Goal: Information Seeking & Learning: Check status

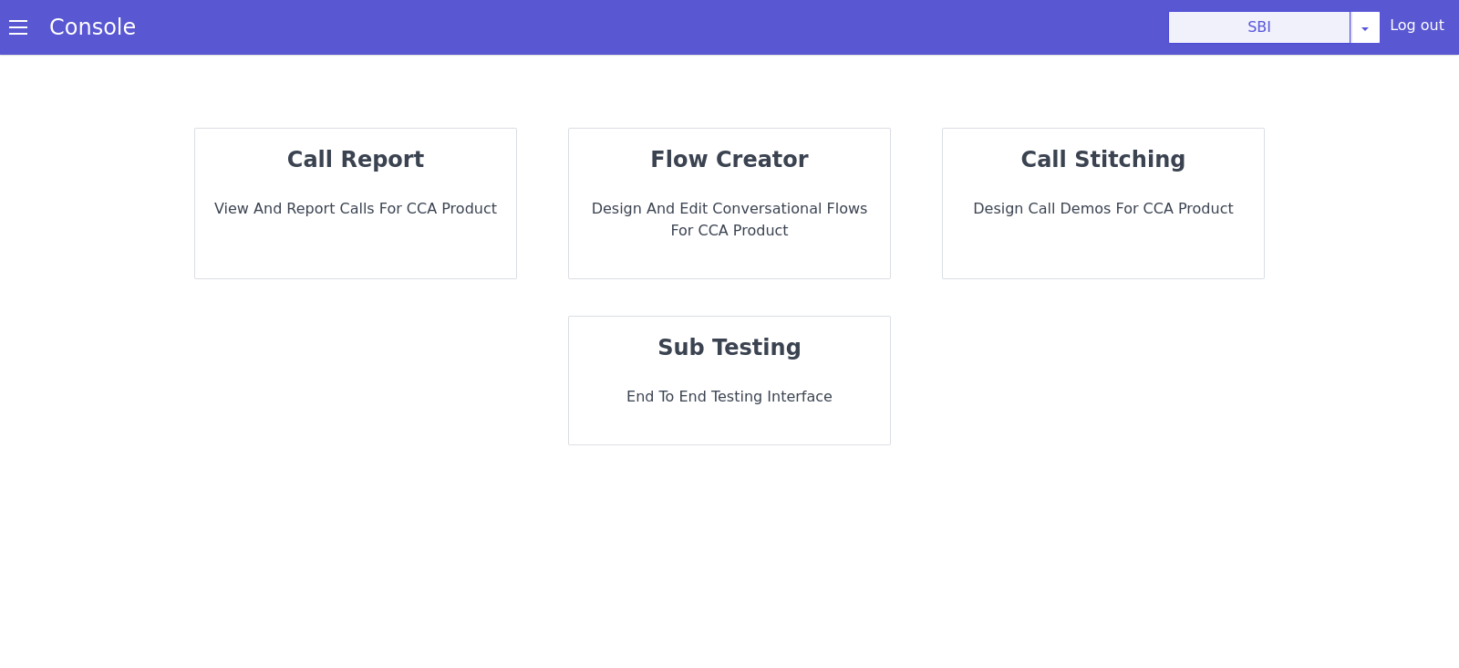
click at [1256, 16] on button "SBI" at bounding box center [1259, 27] width 182 height 33
click at [1302, 52] on section "Console SBI AO Smith Airtel DTH Pilot Airtel POC Alice Blue NT Aliceblue Americ…" at bounding box center [729, 27] width 1459 height 55
click at [1304, 23] on button "SBI" at bounding box center [1259, 27] width 182 height 33
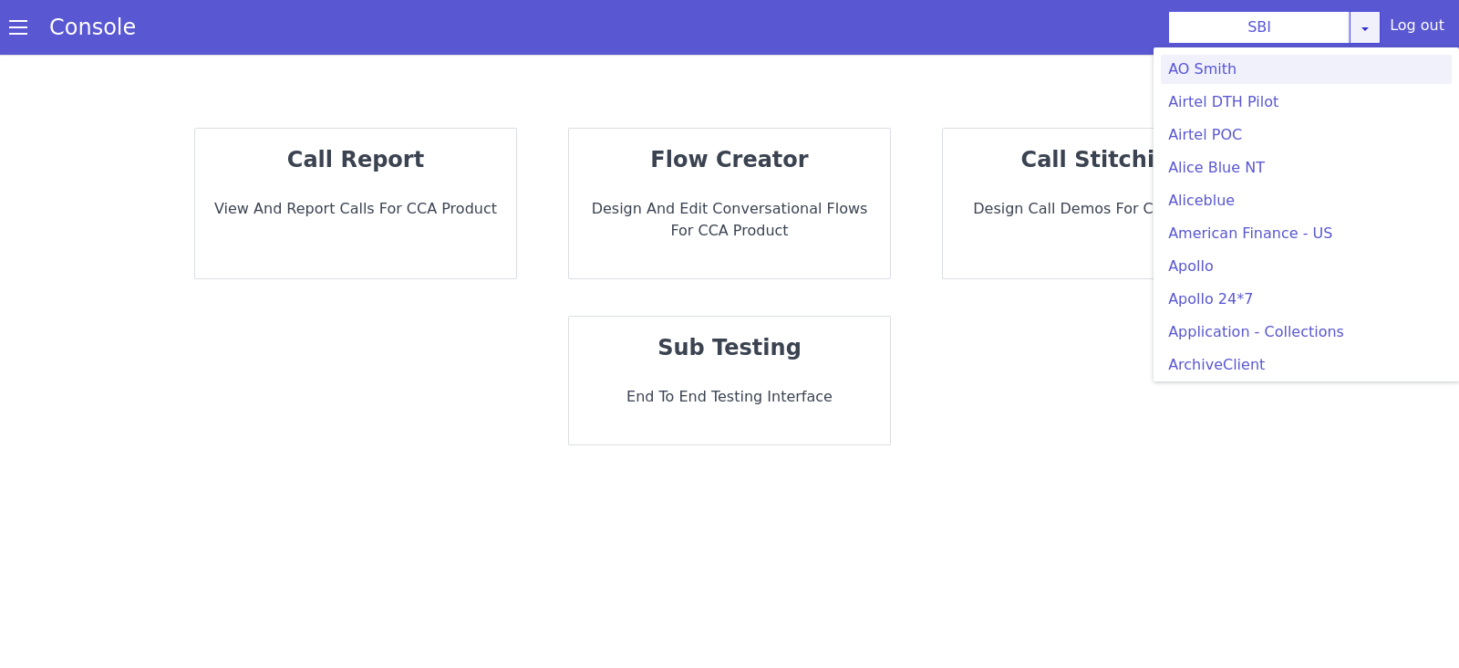
click at [1371, 23] on icon at bounding box center [1365, 28] width 15 height 15
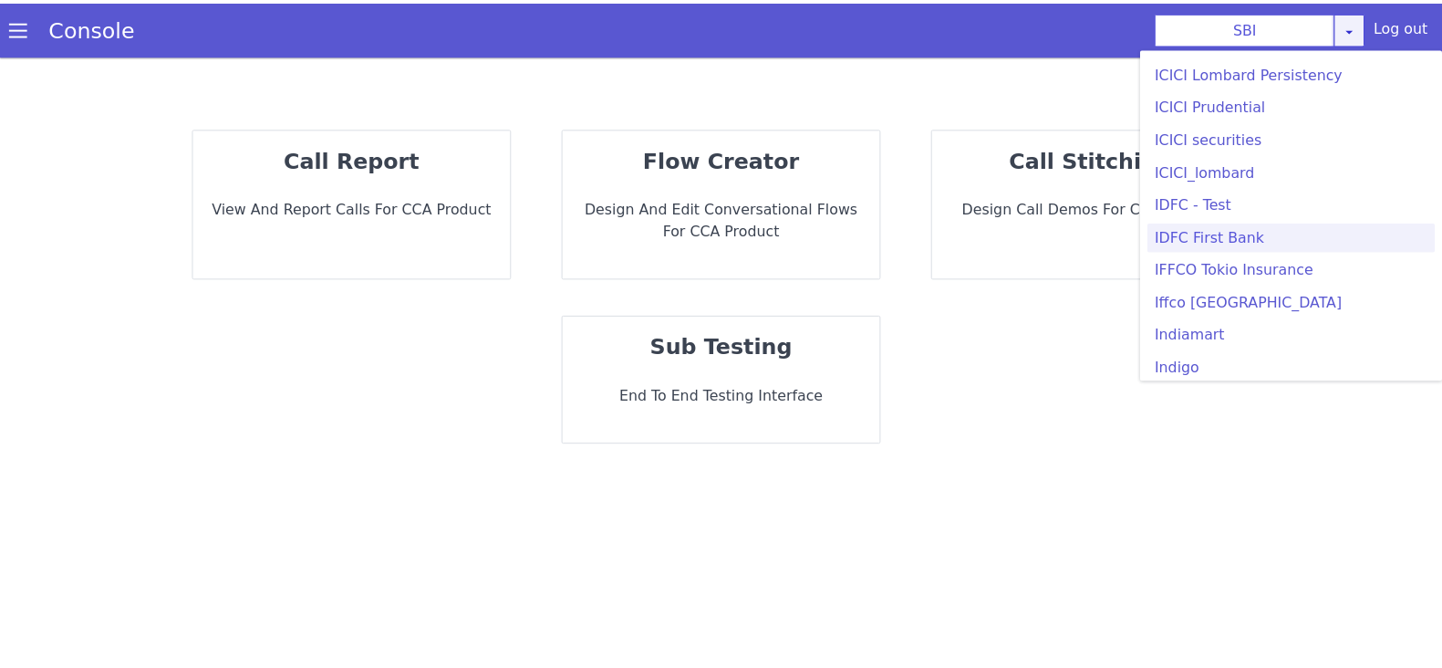
scroll to position [2166, 0]
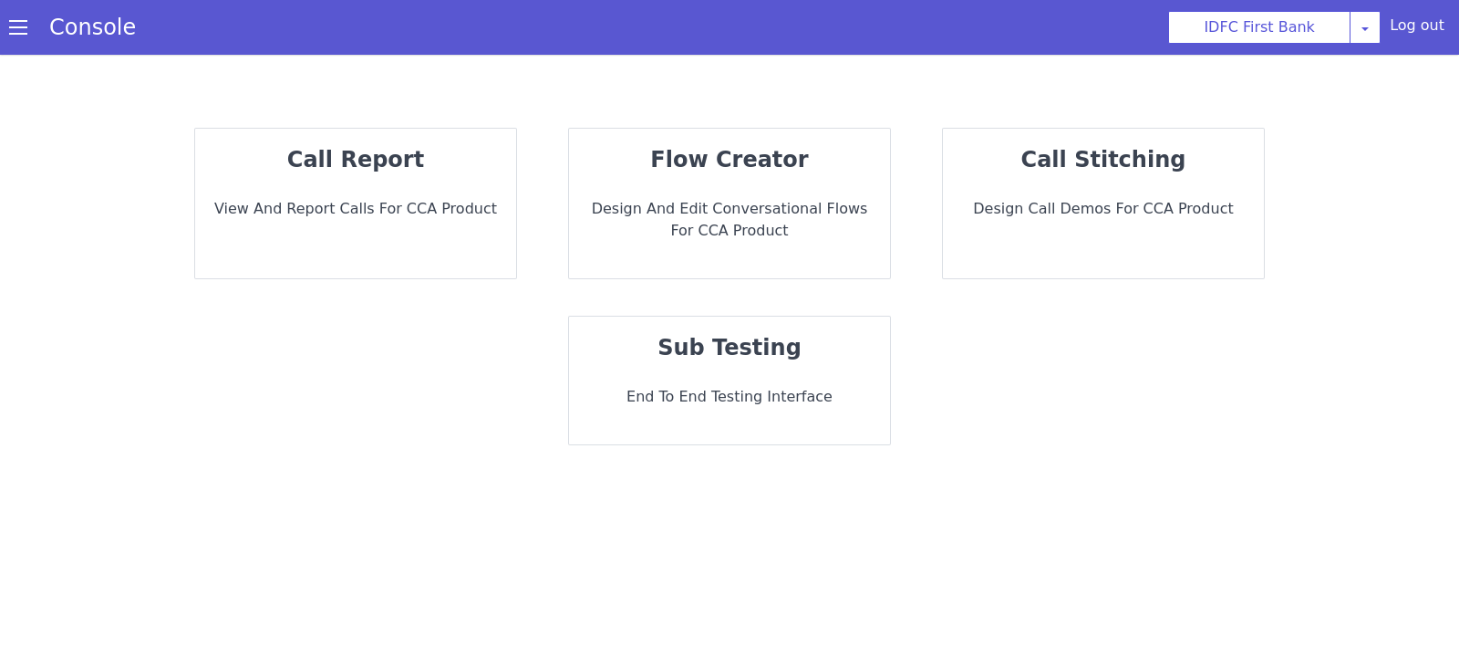
click at [409, 198] on p "View and report calls for CCA Product" at bounding box center [356, 209] width 292 height 22
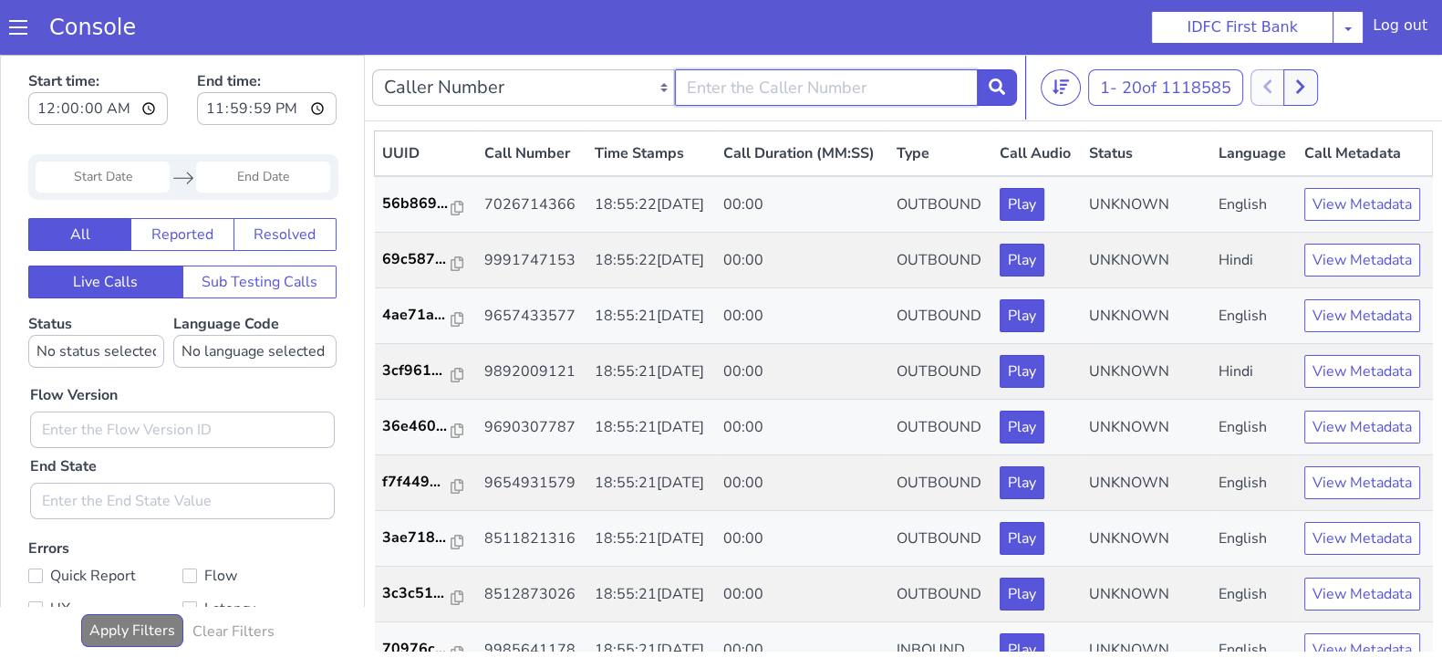
click at [787, 96] on input "text" at bounding box center [826, 87] width 303 height 36
click at [811, 96] on input "text" at bounding box center [826, 87] width 303 height 36
type input "7010708442"
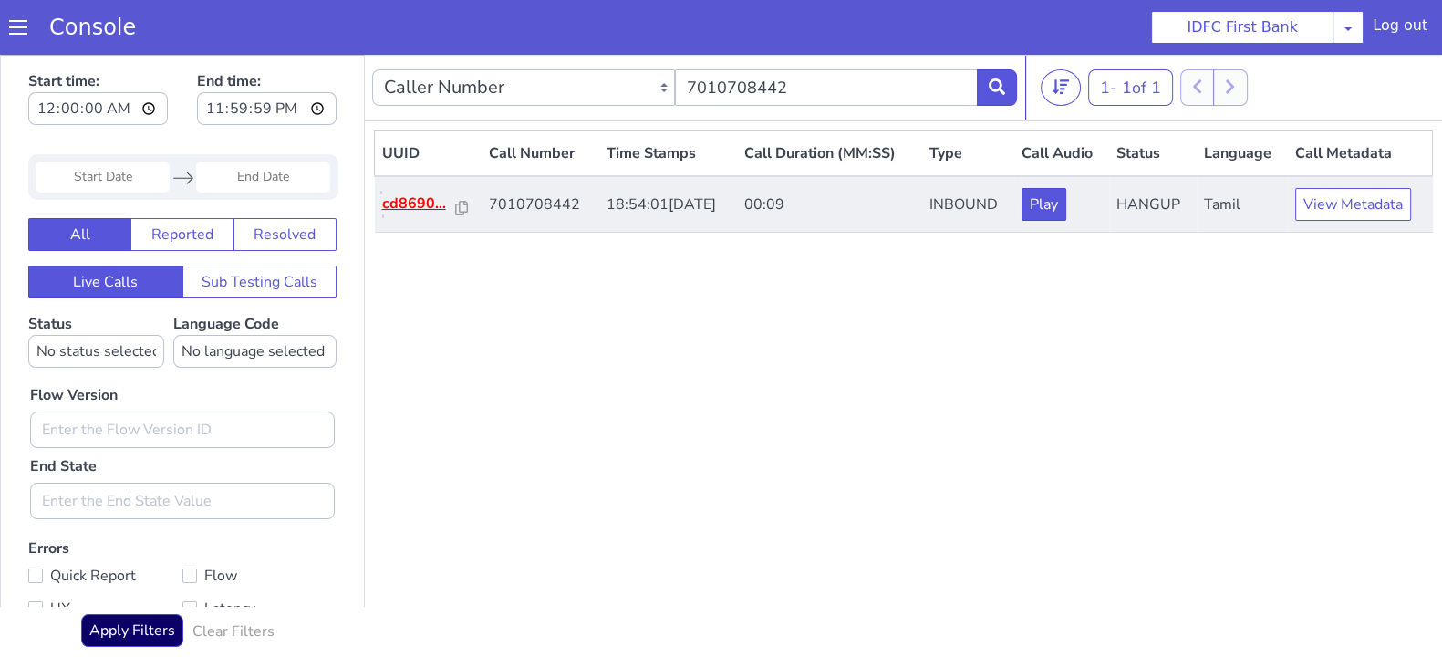
click at [423, 203] on p "cd8690..." at bounding box center [419, 203] width 75 height 22
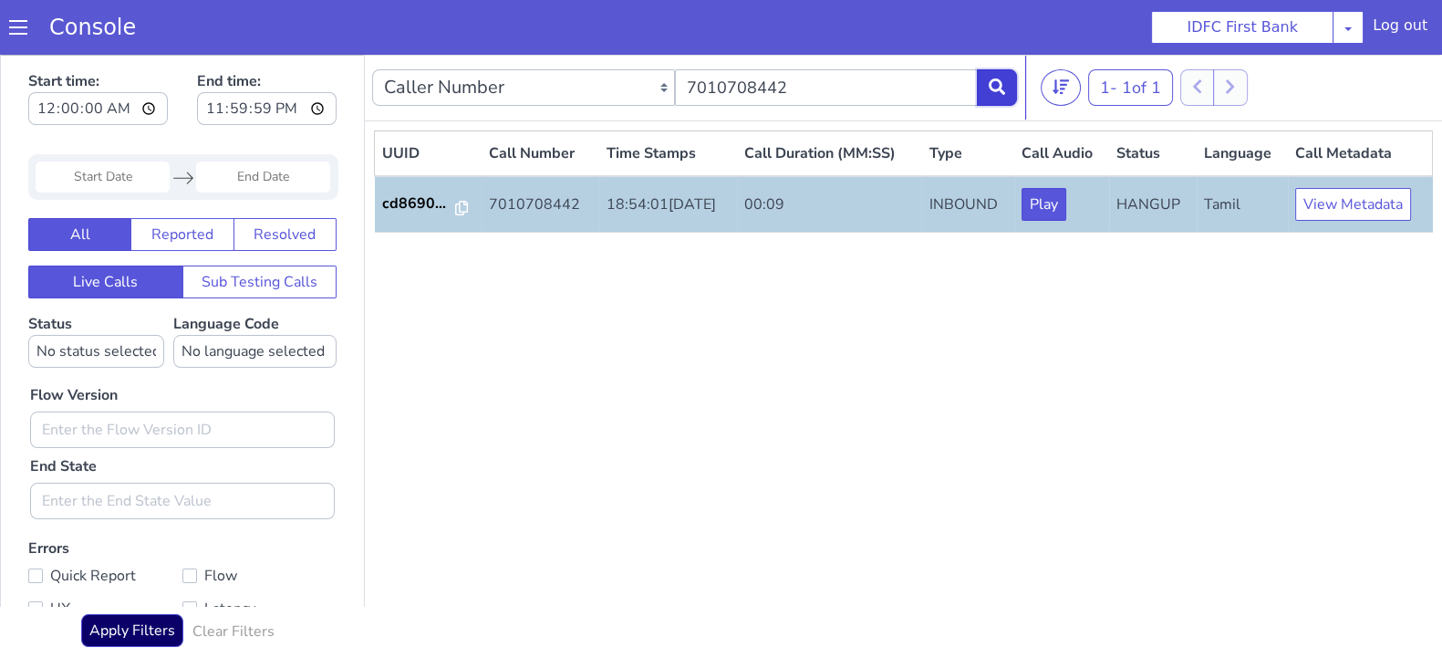
click at [996, 98] on button at bounding box center [997, 87] width 40 height 36
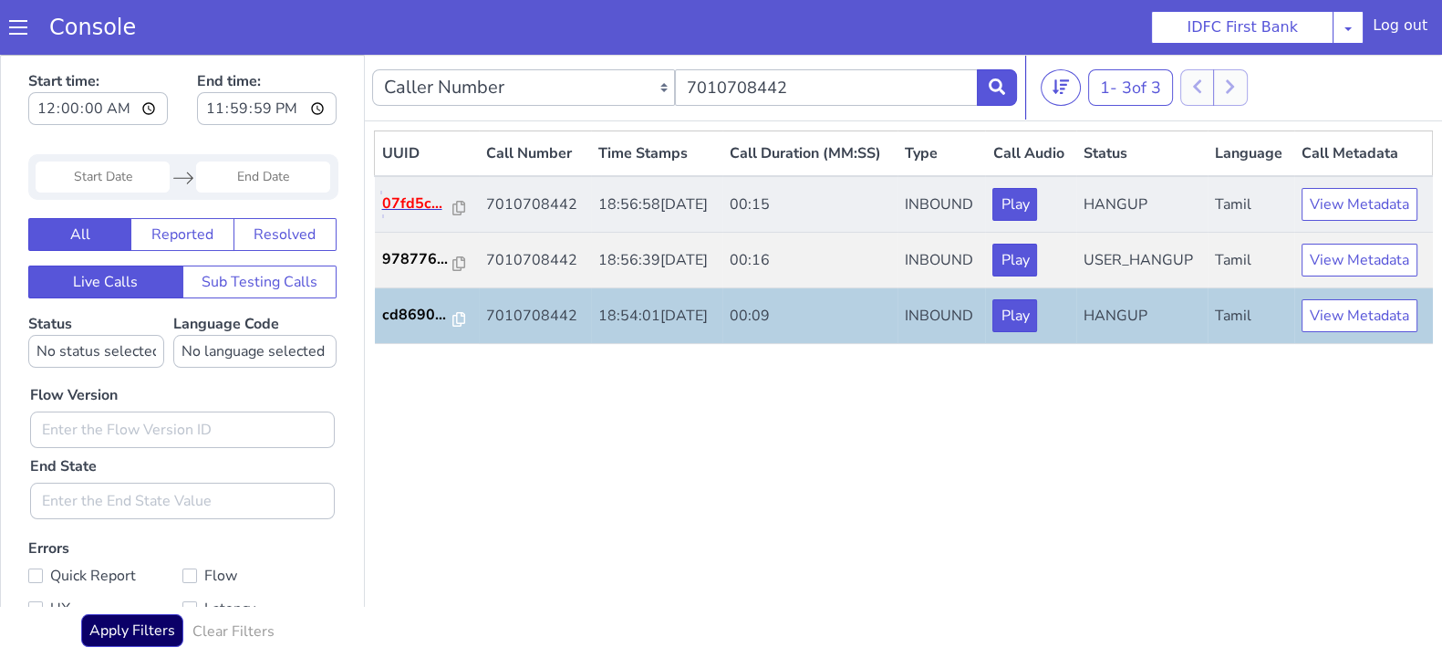
click at [400, 209] on p "07fd5c..." at bounding box center [417, 203] width 71 height 22
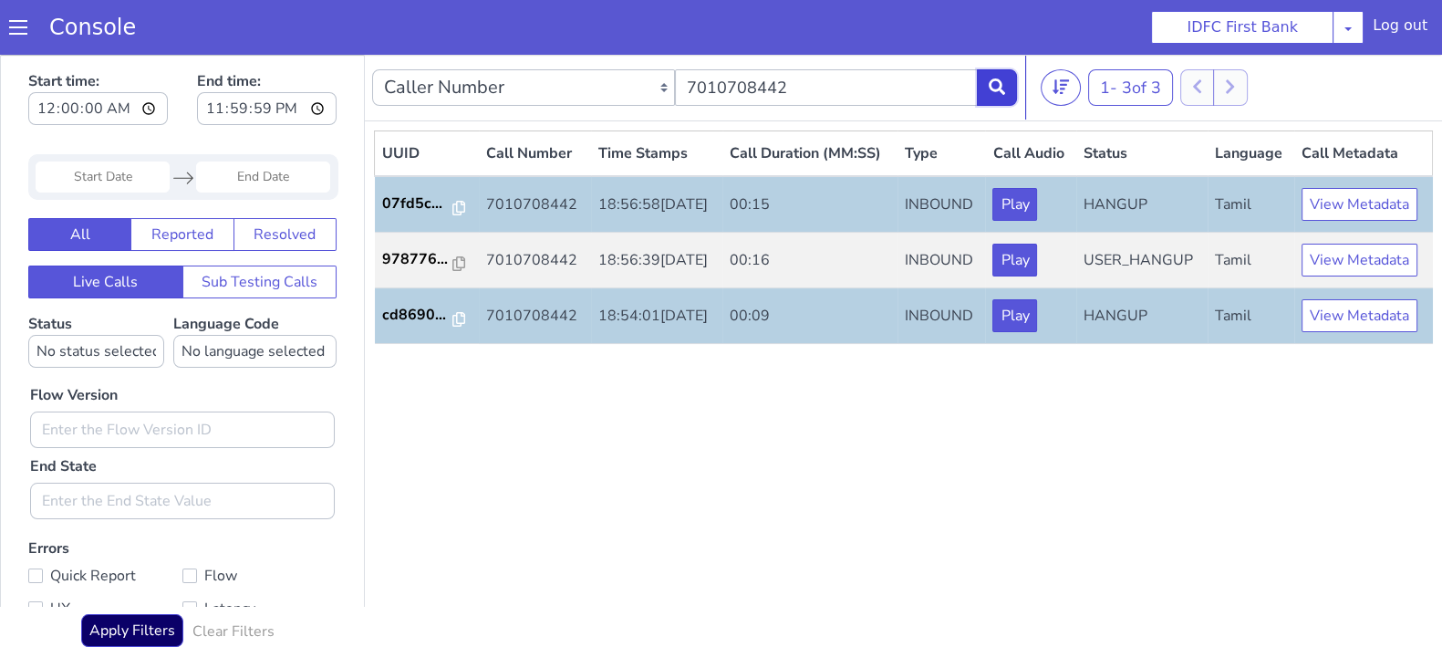
click at [1004, 88] on icon at bounding box center [997, 86] width 16 height 16
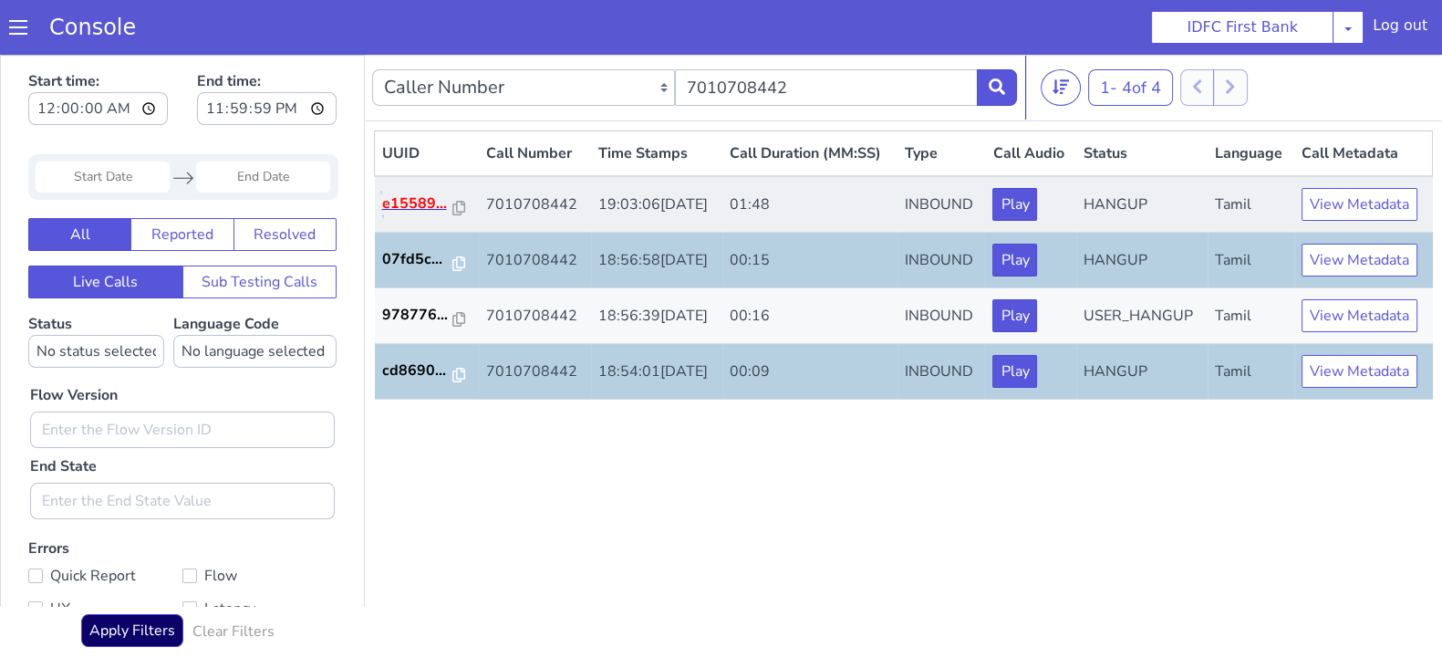
click at [402, 199] on p "e15589..." at bounding box center [417, 203] width 71 height 22
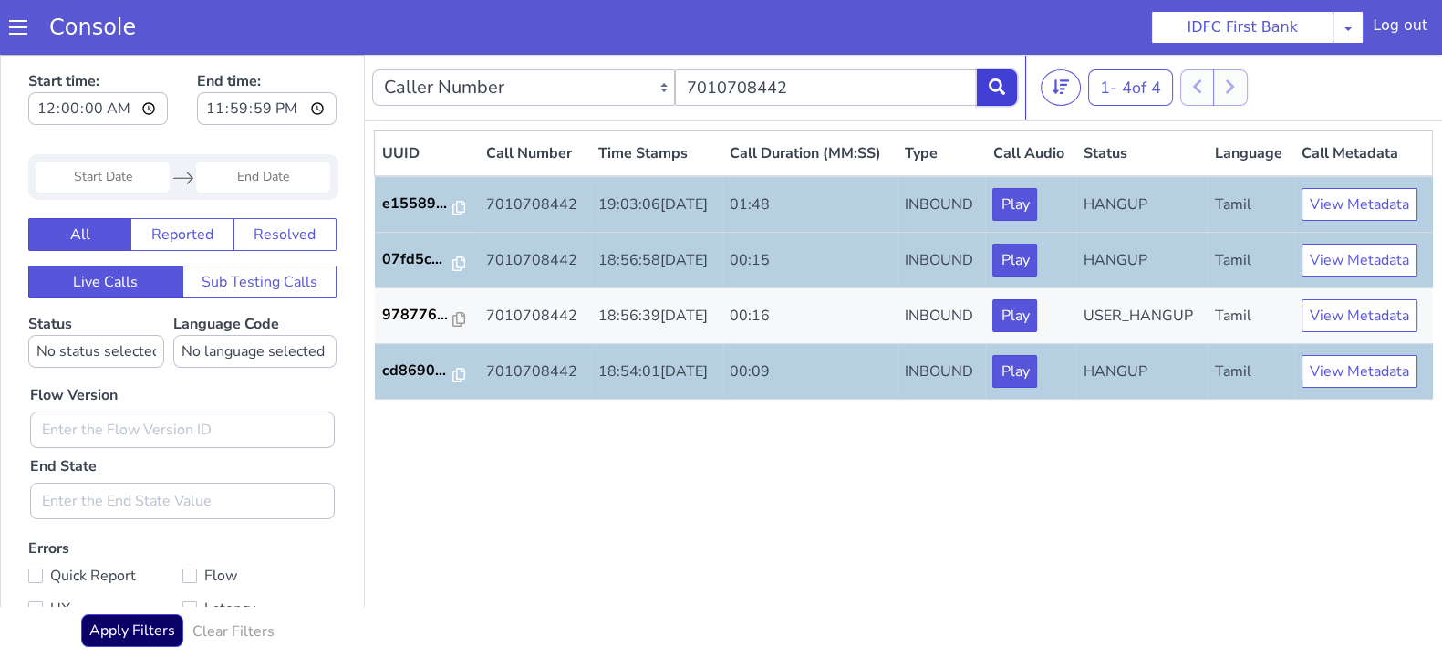
click at [1003, 93] on icon at bounding box center [997, 86] width 16 height 16
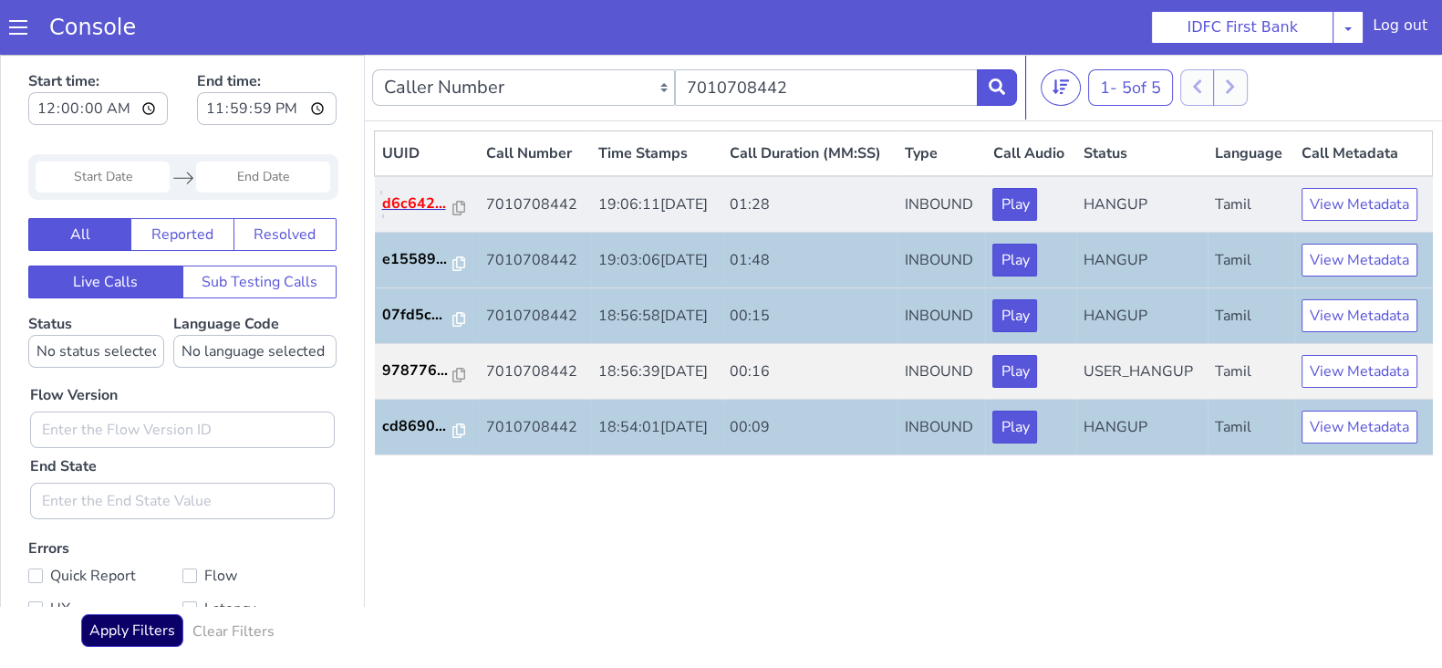
click at [418, 197] on p "d6c642..." at bounding box center [417, 203] width 71 height 22
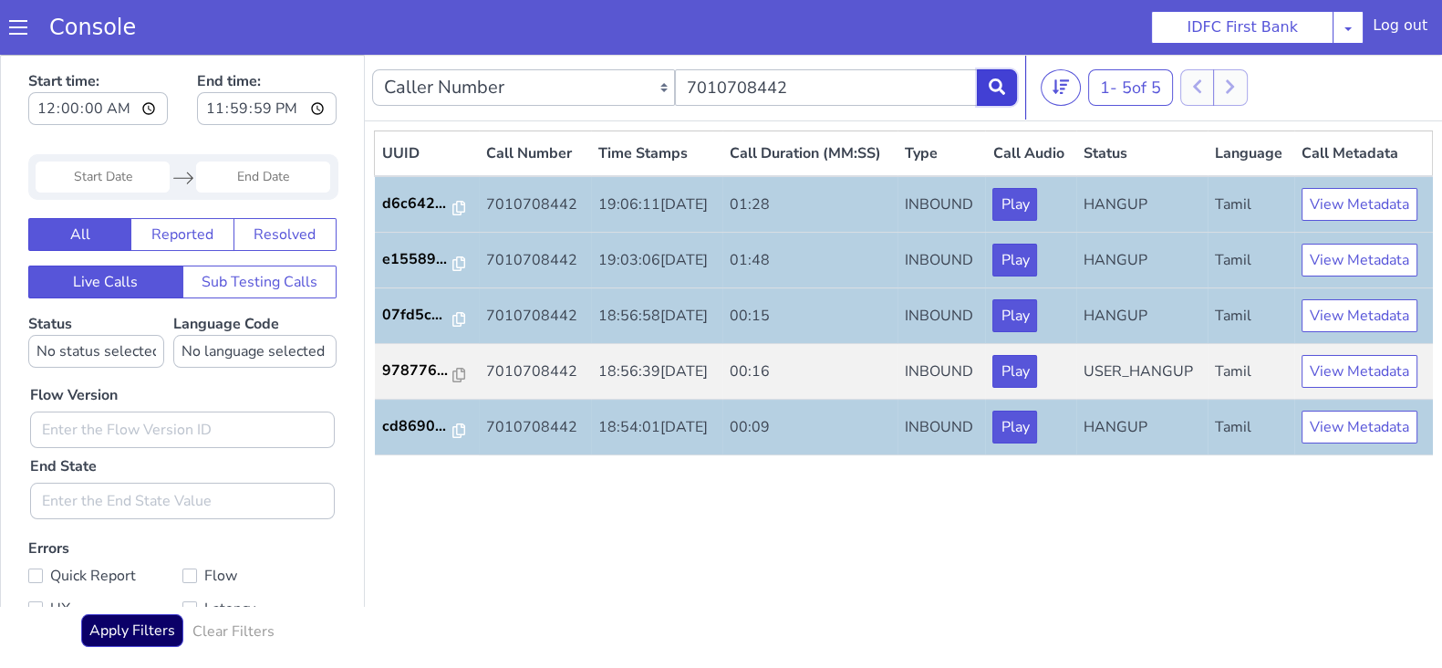
click at [989, 97] on button at bounding box center [997, 87] width 40 height 36
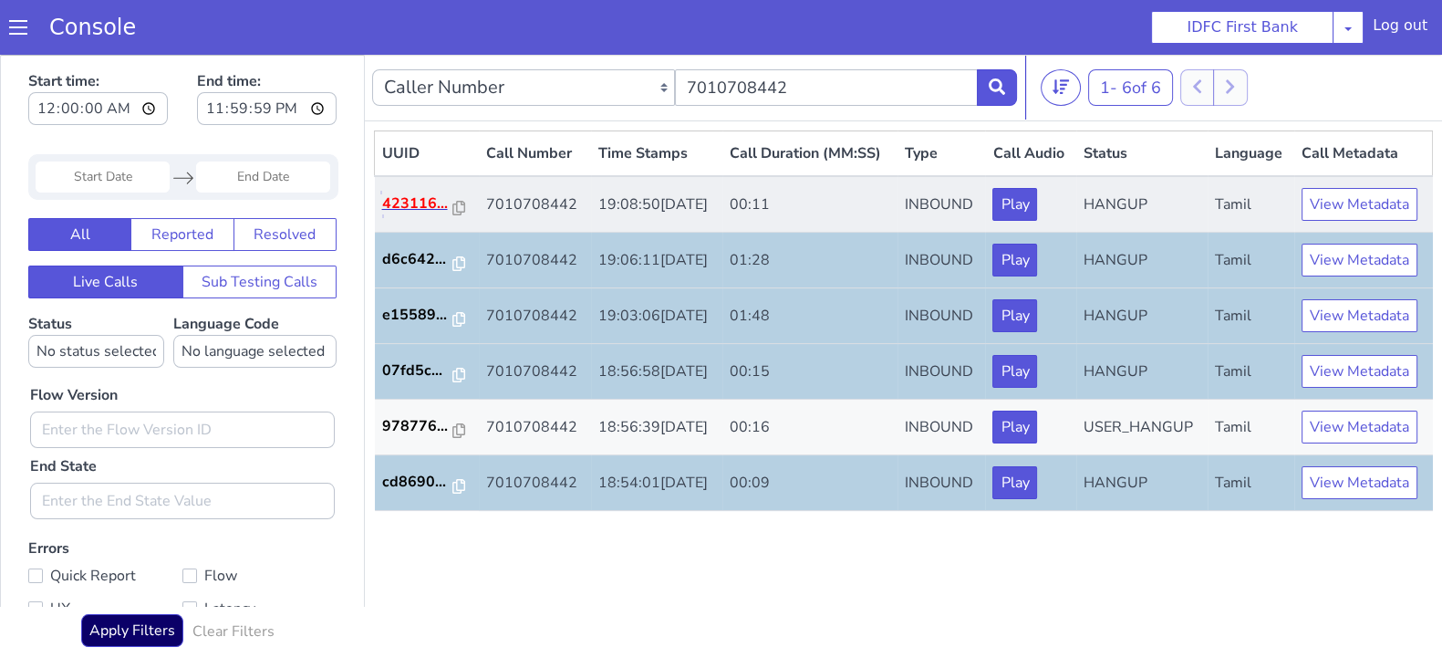
click at [417, 202] on p "423116..." at bounding box center [417, 203] width 71 height 22
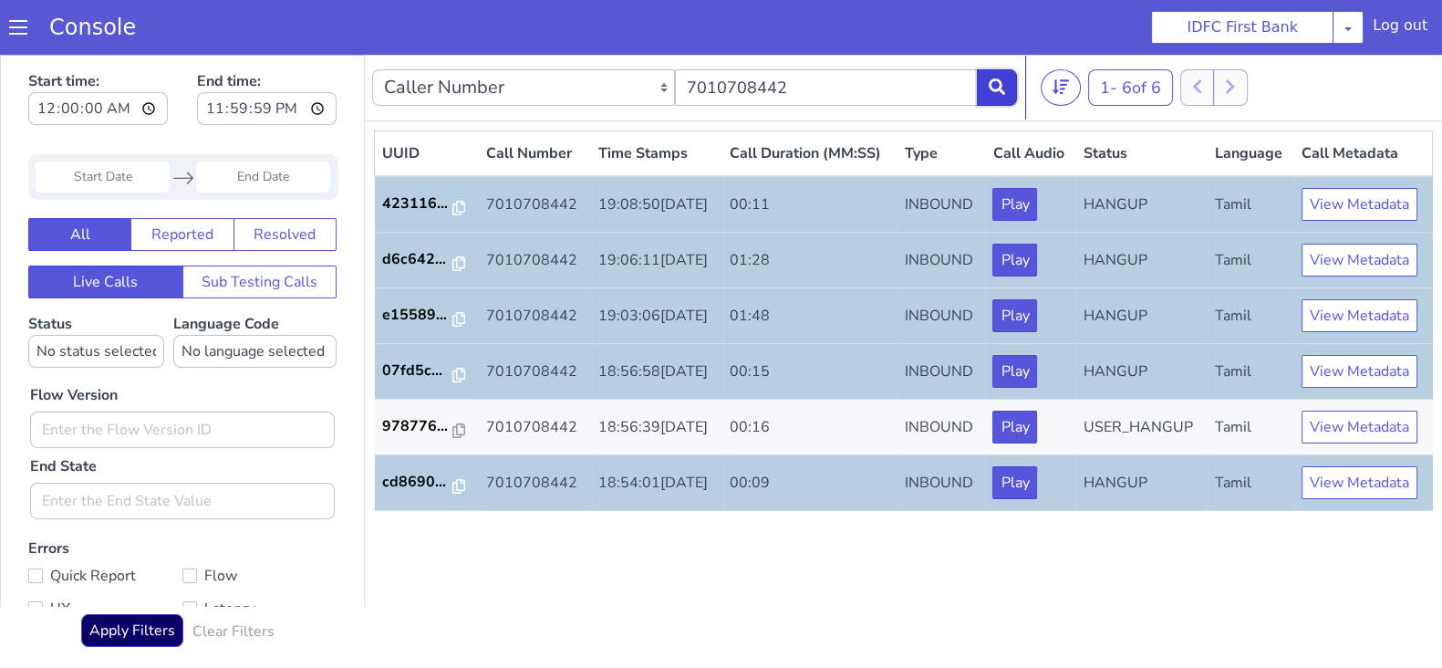
click at [989, 88] on icon at bounding box center [997, 86] width 16 height 16
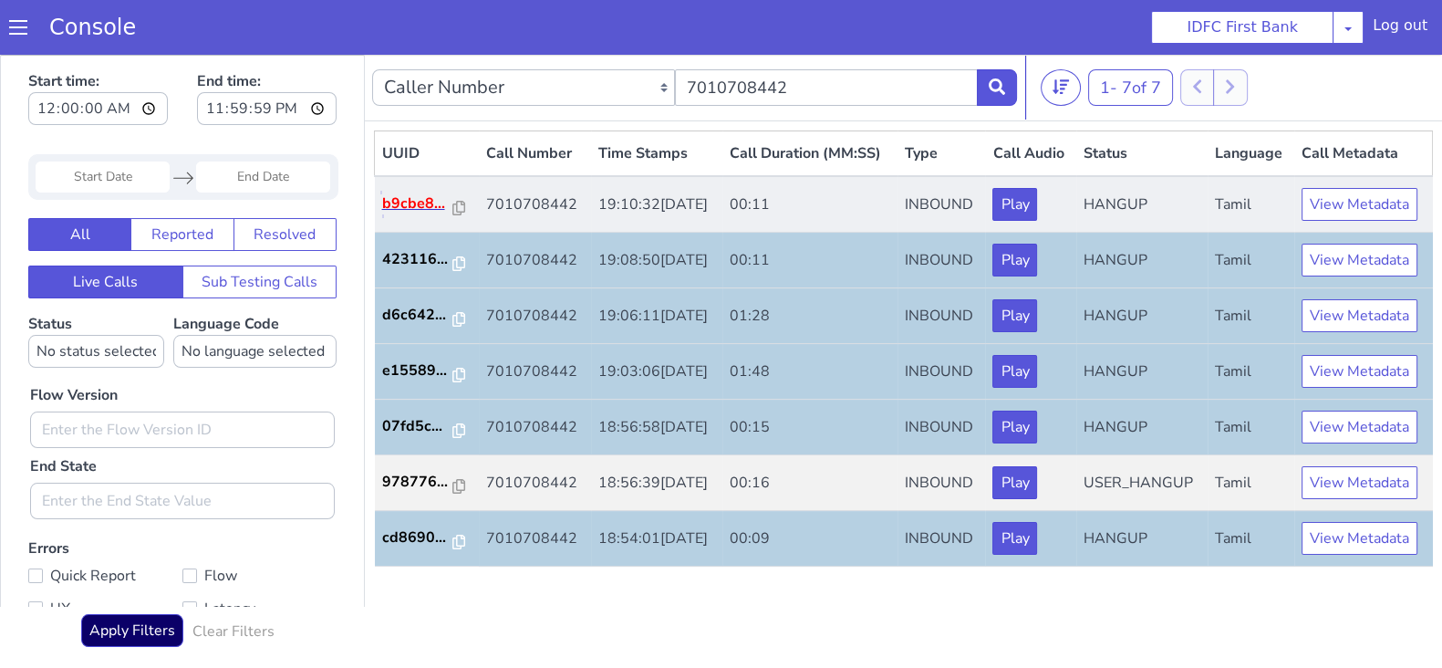
click at [424, 201] on p "b9cbe8..." at bounding box center [417, 203] width 71 height 22
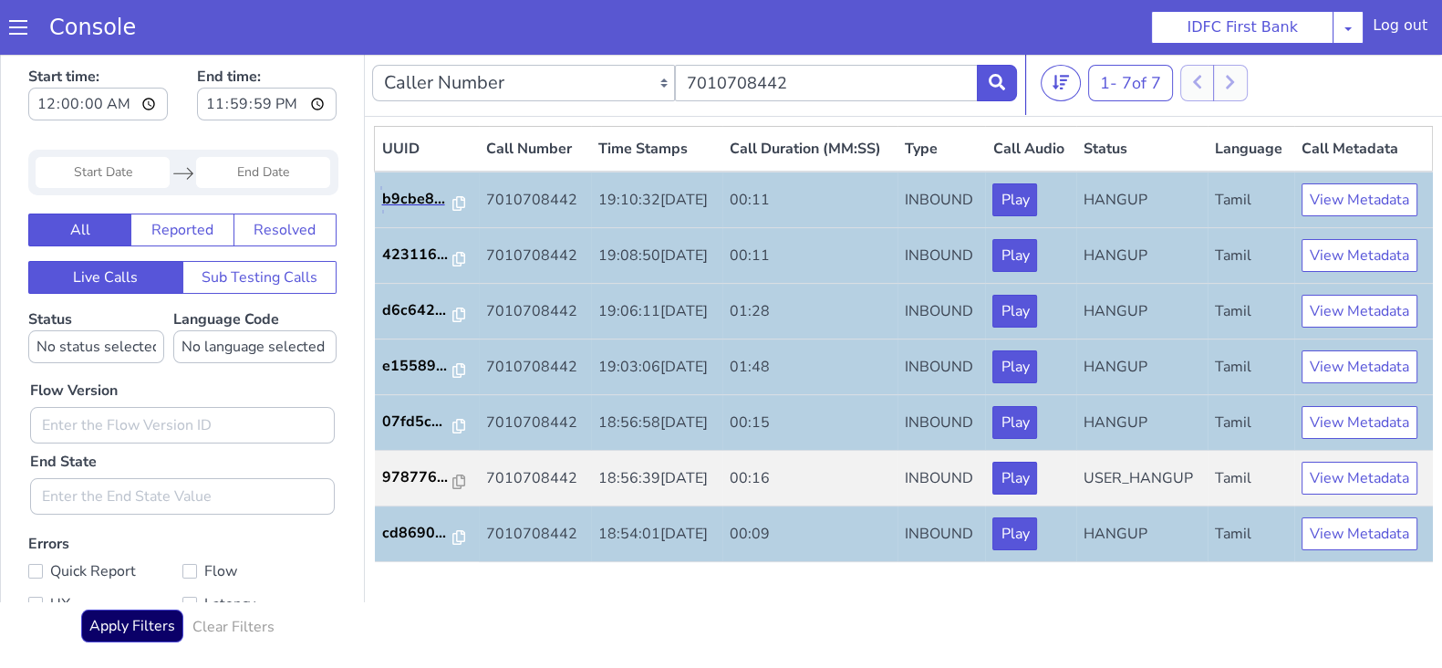
scroll to position [5, 0]
click at [985, 84] on button at bounding box center [997, 83] width 40 height 36
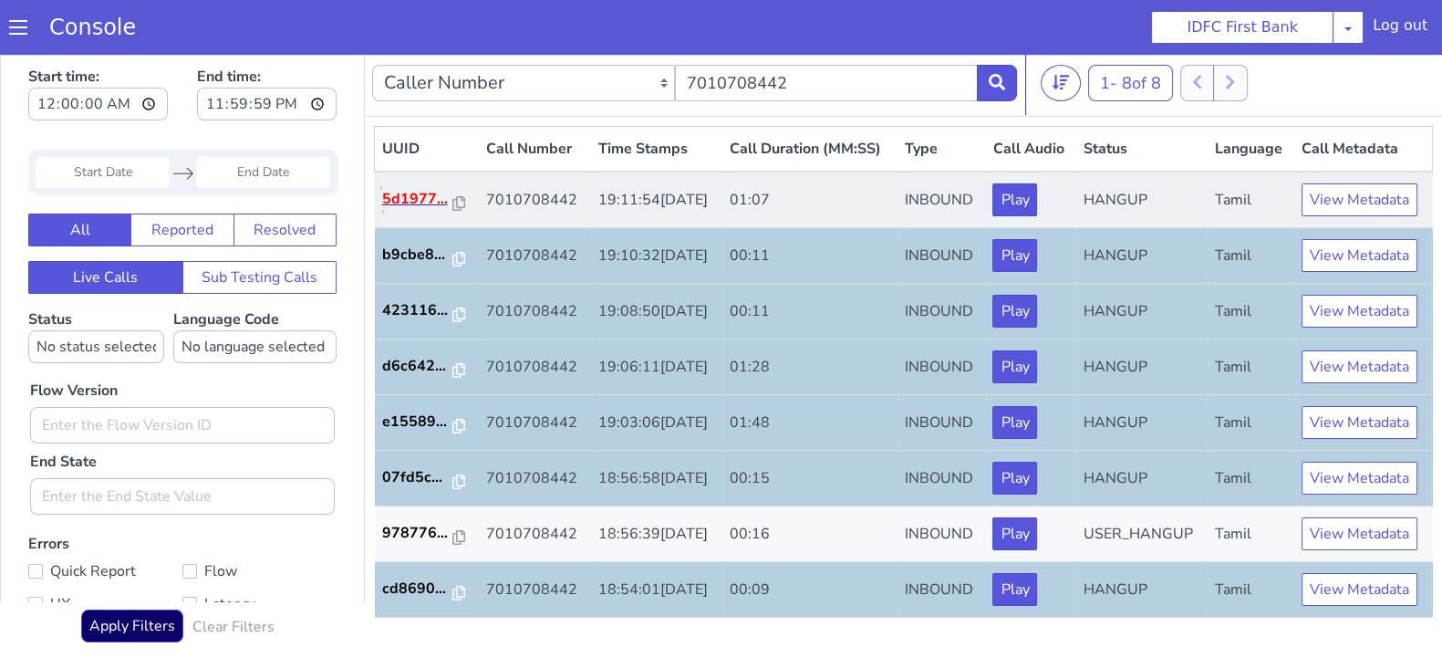
click at [406, 196] on p "5d1977..." at bounding box center [417, 199] width 71 height 22
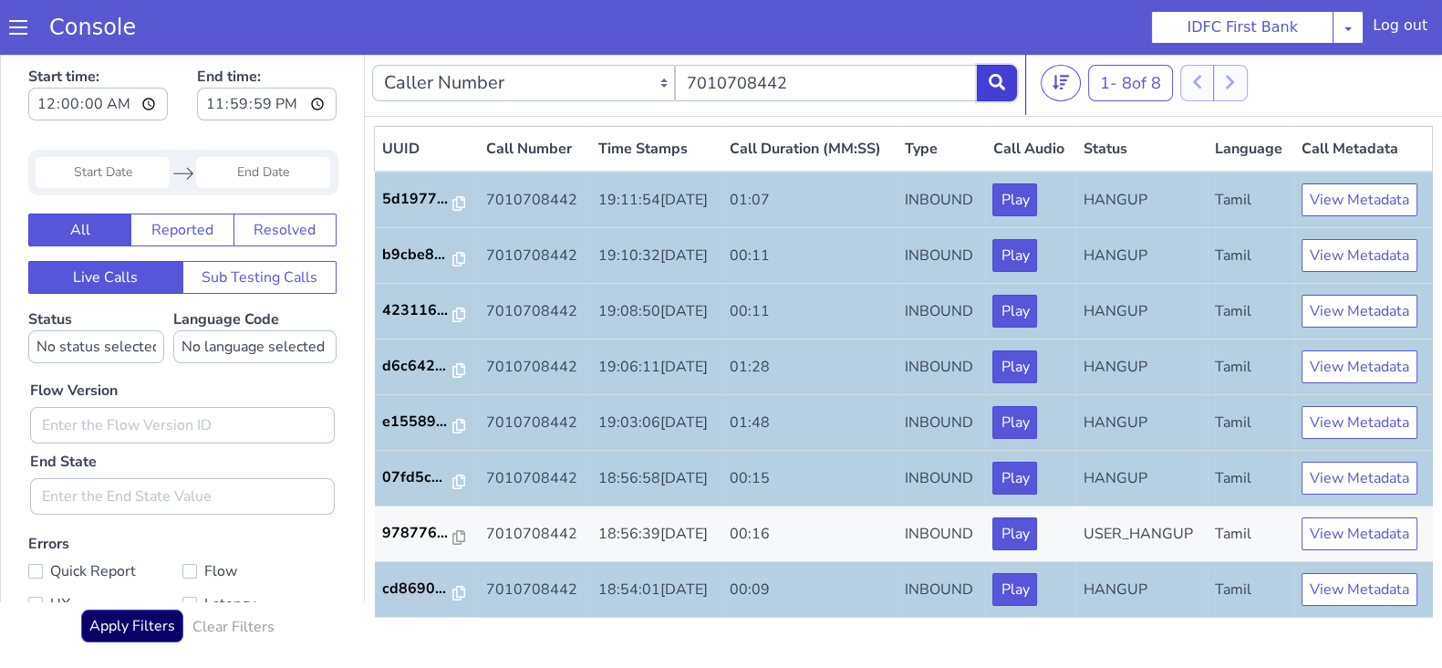
click at [989, 77] on icon at bounding box center [997, 82] width 16 height 16
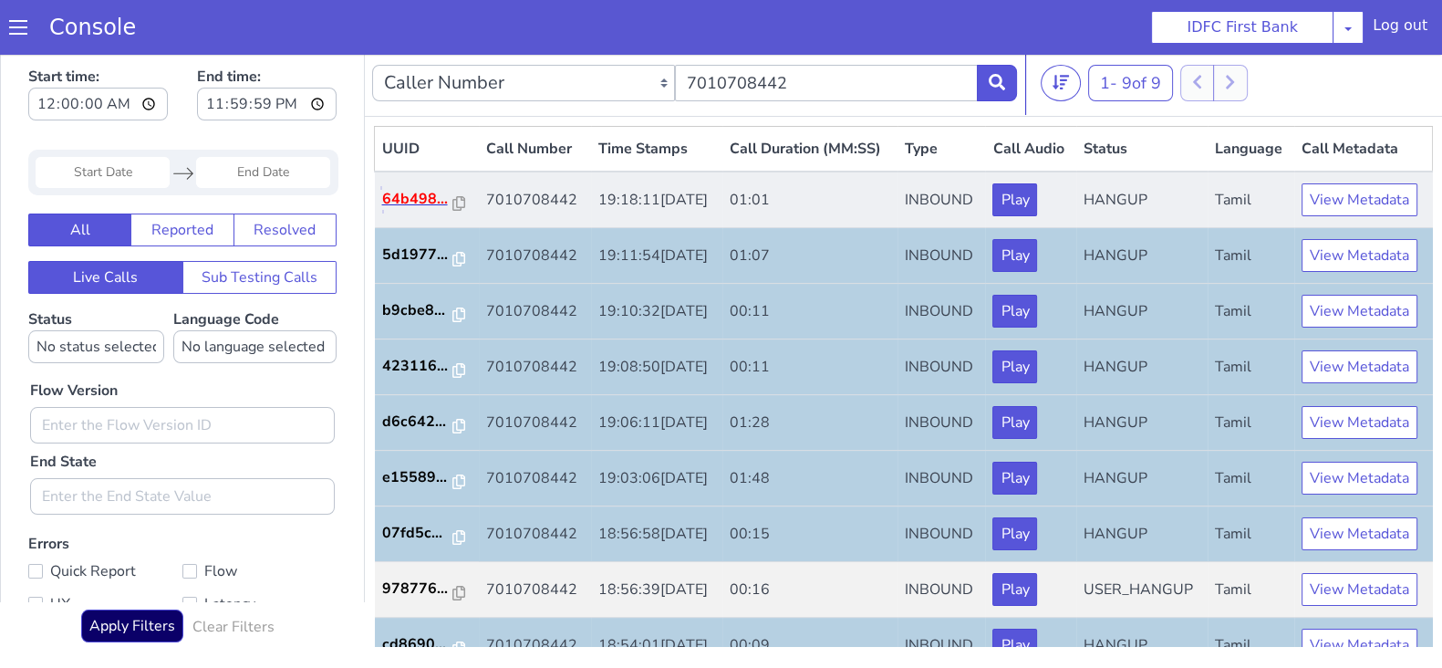
click at [424, 210] on p "64b498..." at bounding box center [417, 199] width 71 height 22
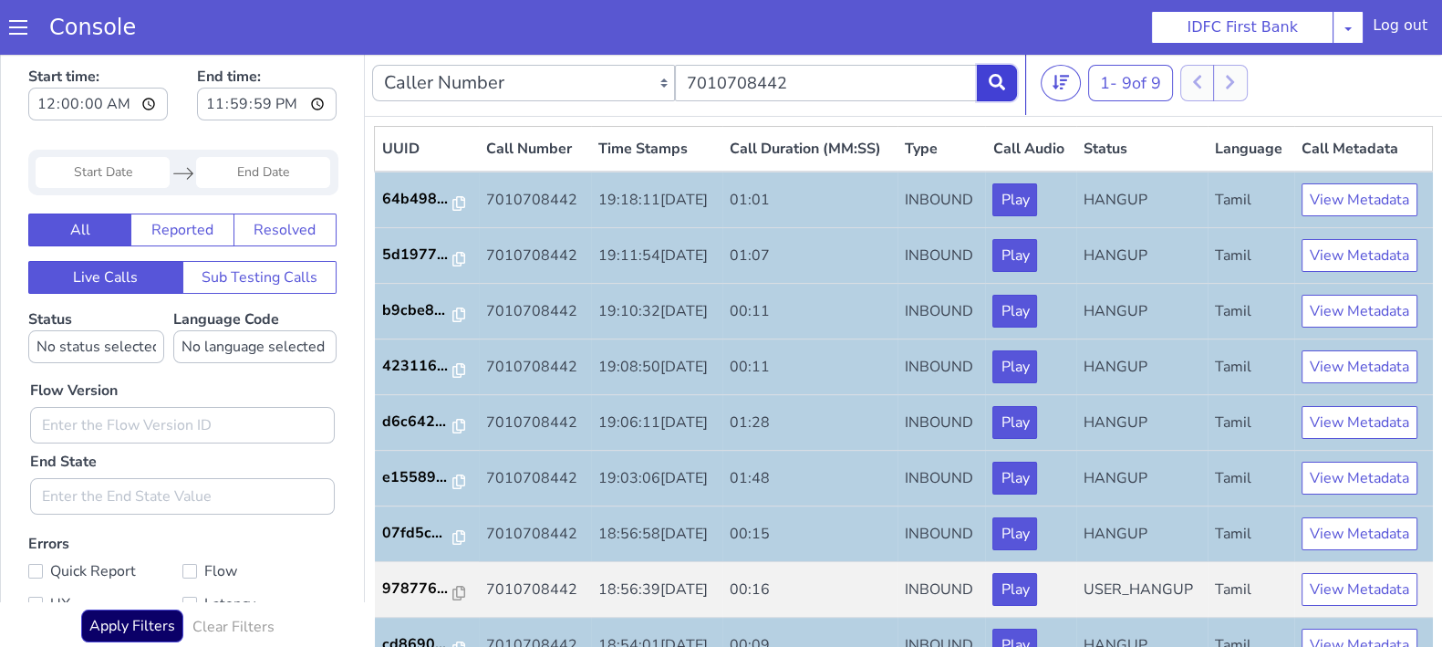
click at [992, 88] on icon at bounding box center [997, 82] width 16 height 16
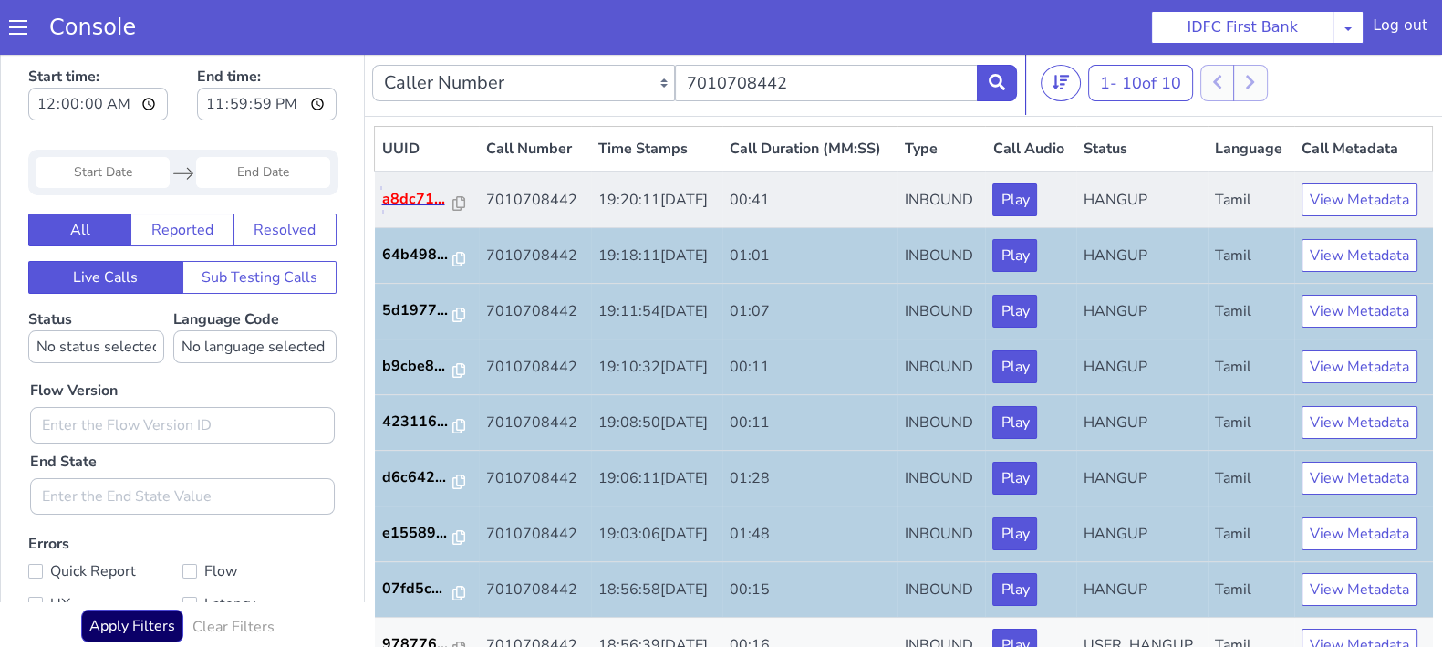
click at [422, 210] on p "a8dc71..." at bounding box center [417, 199] width 71 height 22
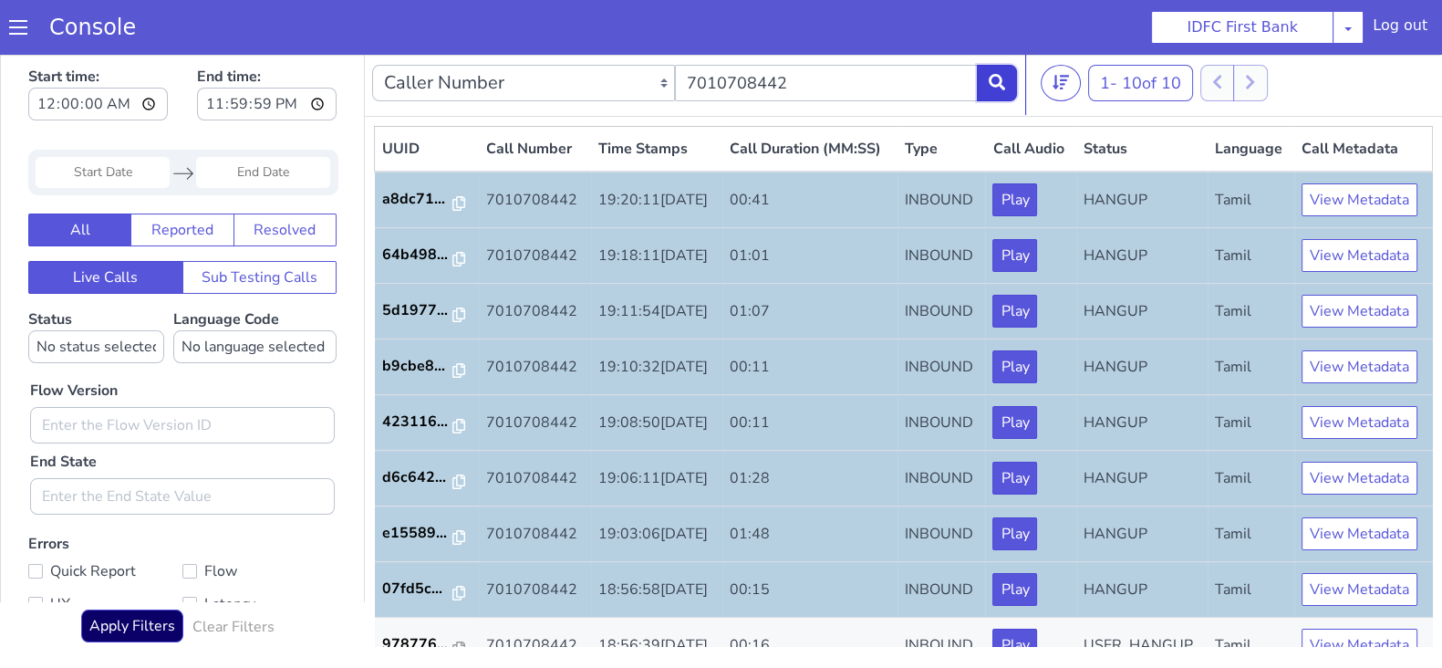
click at [995, 93] on button at bounding box center [997, 83] width 40 height 36
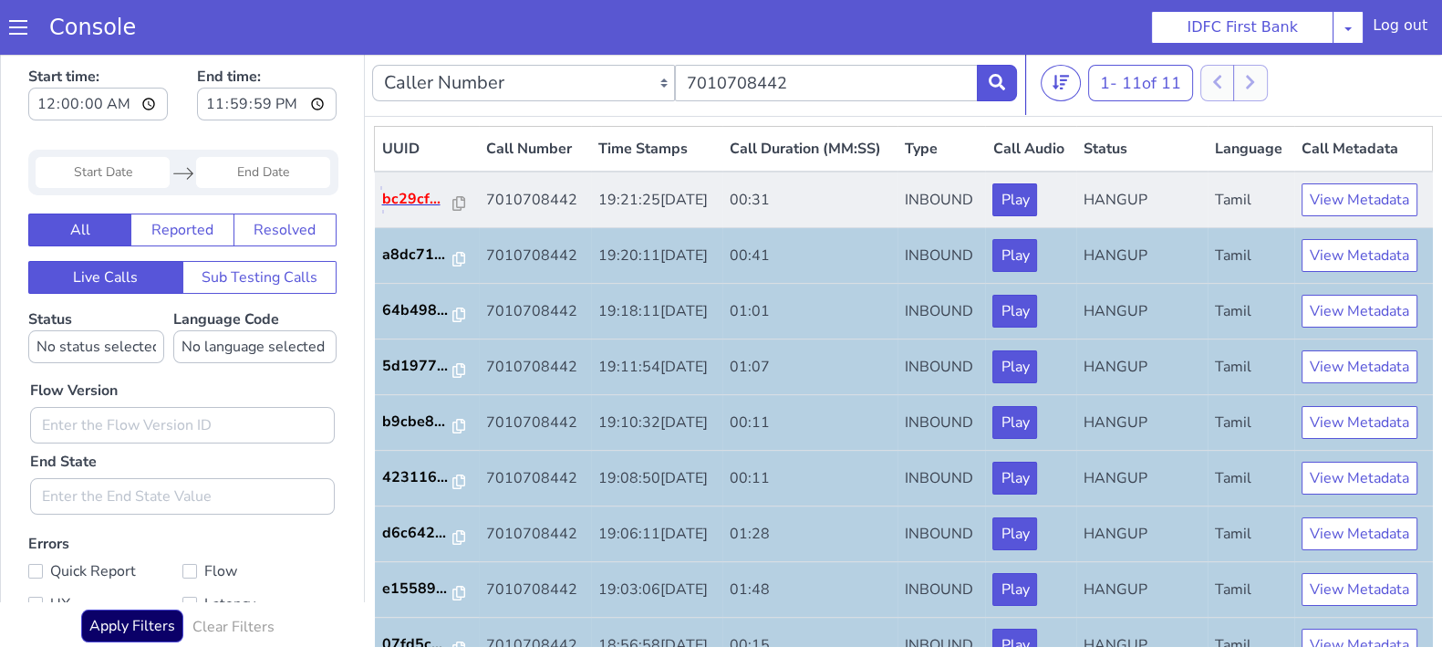
click at [420, 210] on p "bc29cf..." at bounding box center [417, 199] width 71 height 22
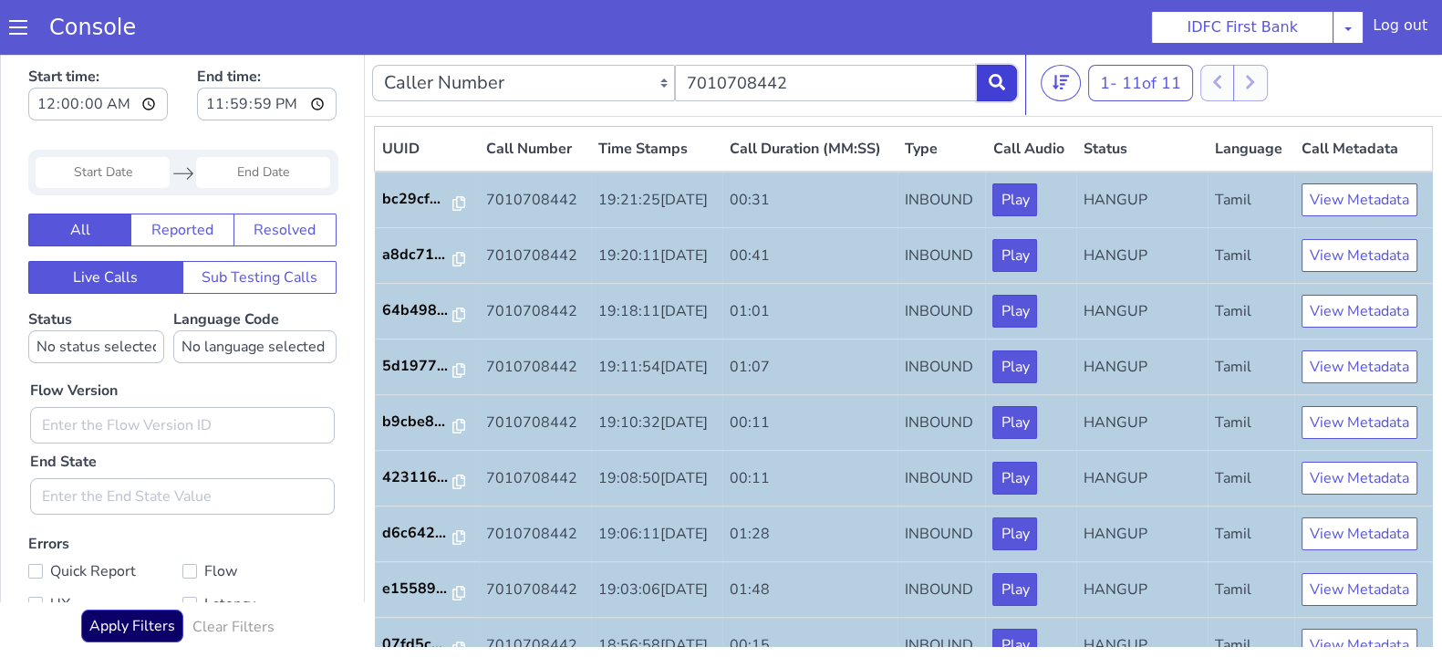
click at [1008, 72] on button at bounding box center [997, 83] width 40 height 36
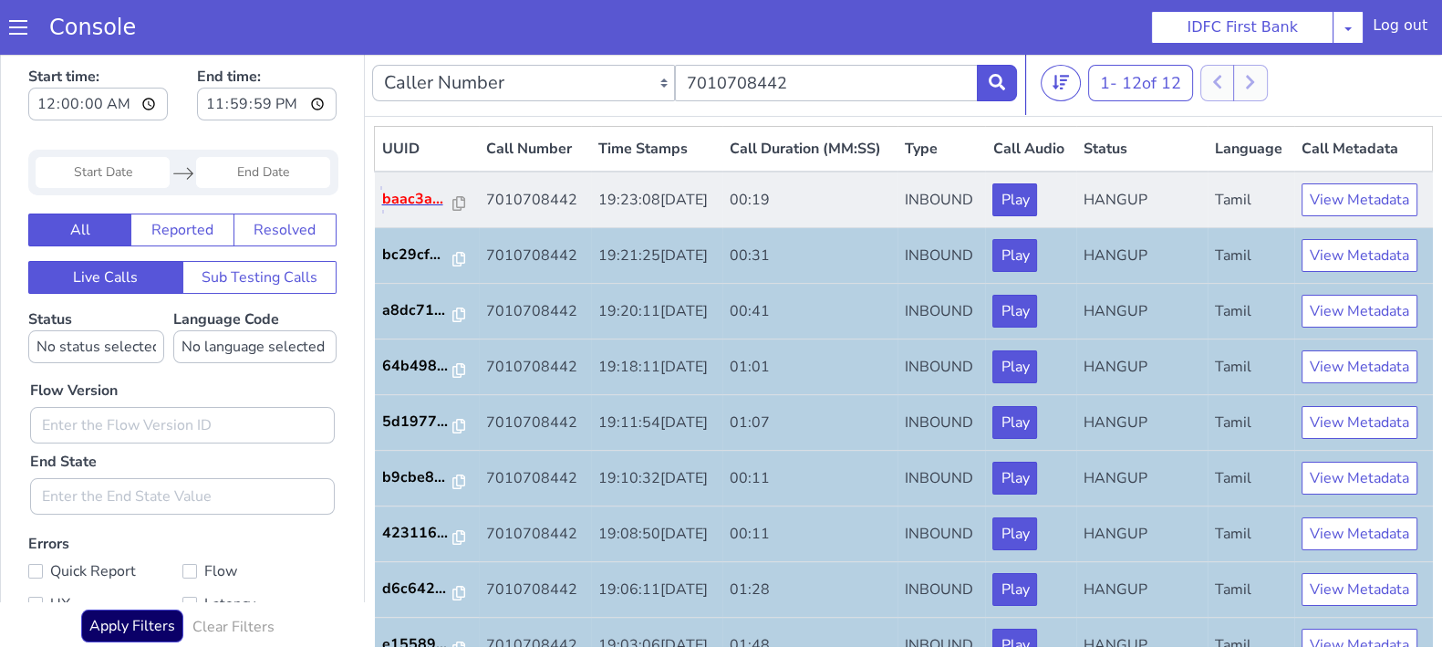
click at [409, 210] on p "baac3a..." at bounding box center [417, 199] width 71 height 22
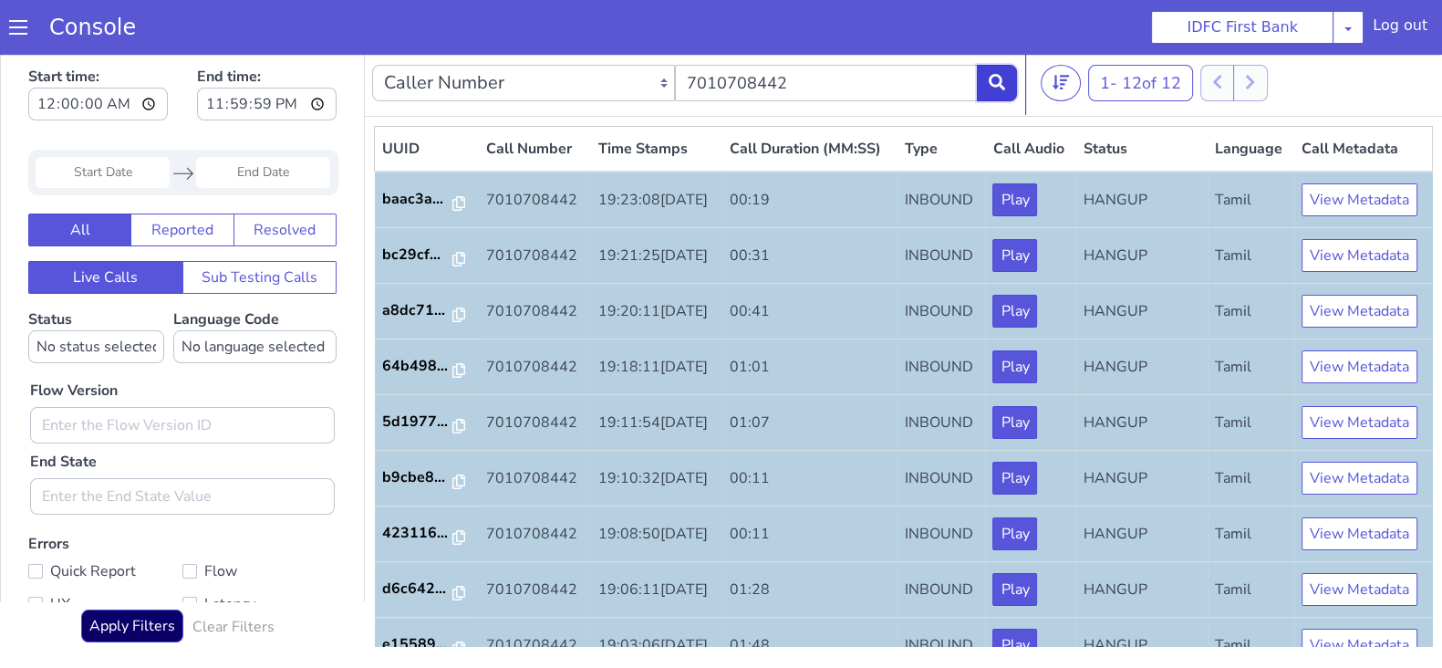
click at [1003, 81] on icon at bounding box center [997, 82] width 16 height 16
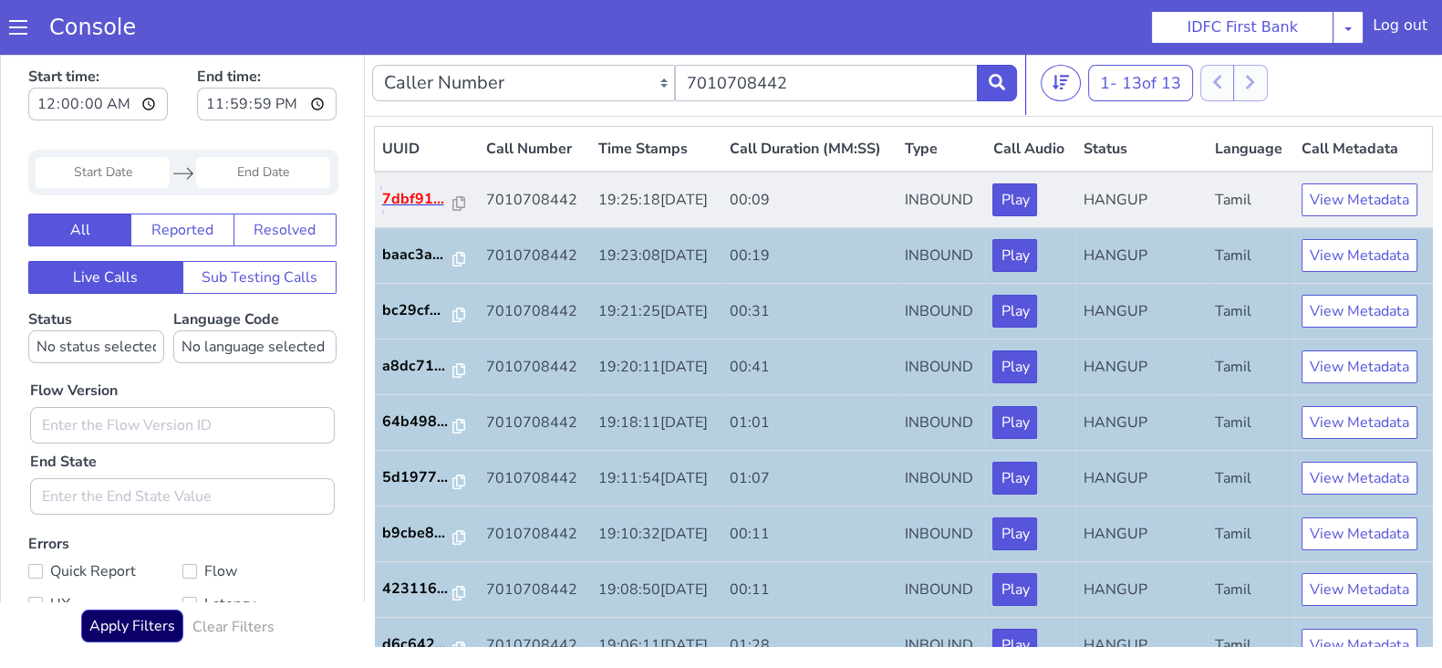
click at [401, 210] on p "7dbf91..." at bounding box center [417, 199] width 71 height 22
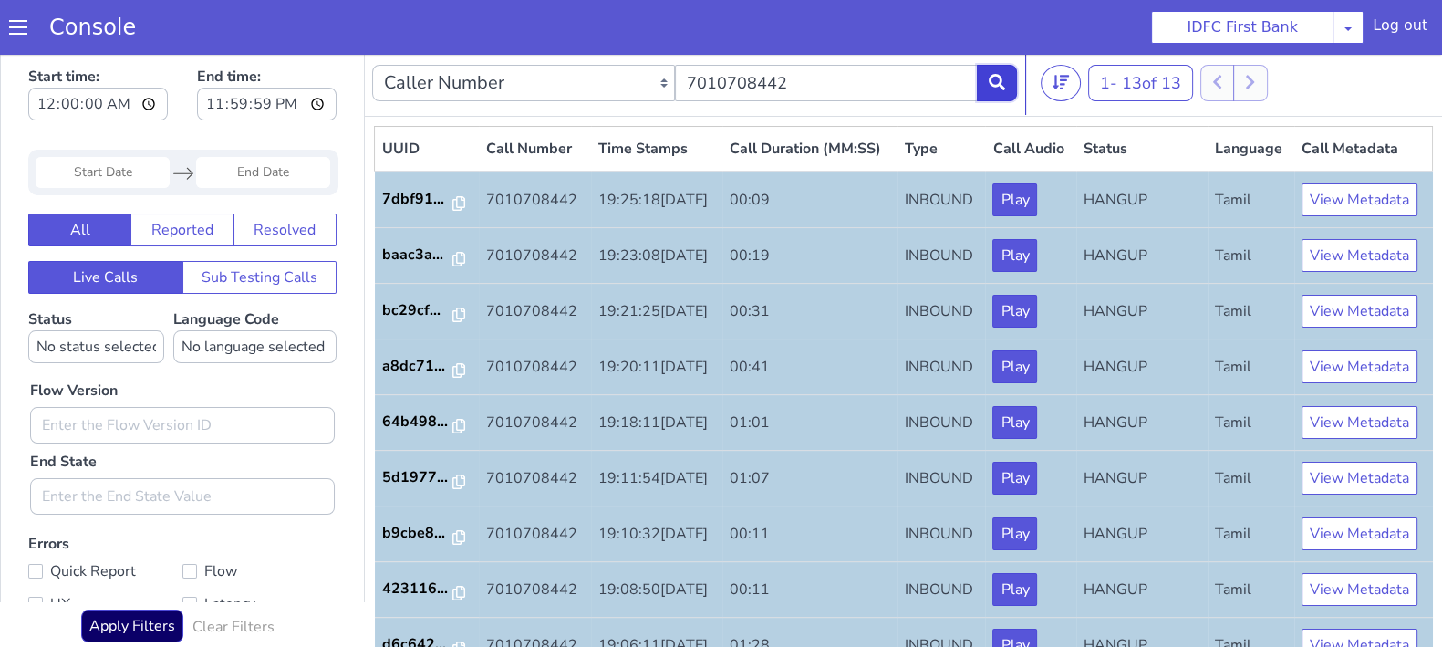
click at [1004, 79] on icon at bounding box center [997, 82] width 16 height 16
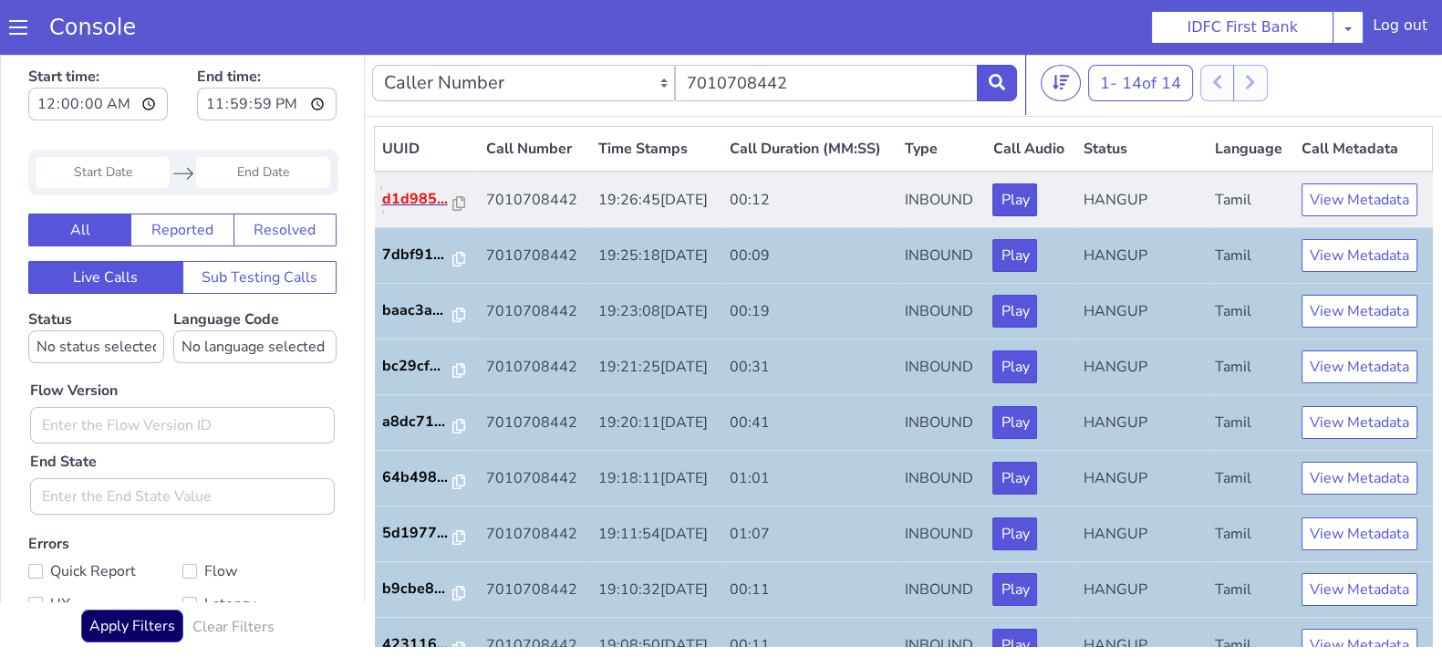
click at [438, 210] on p "d1d985..." at bounding box center [417, 199] width 71 height 22
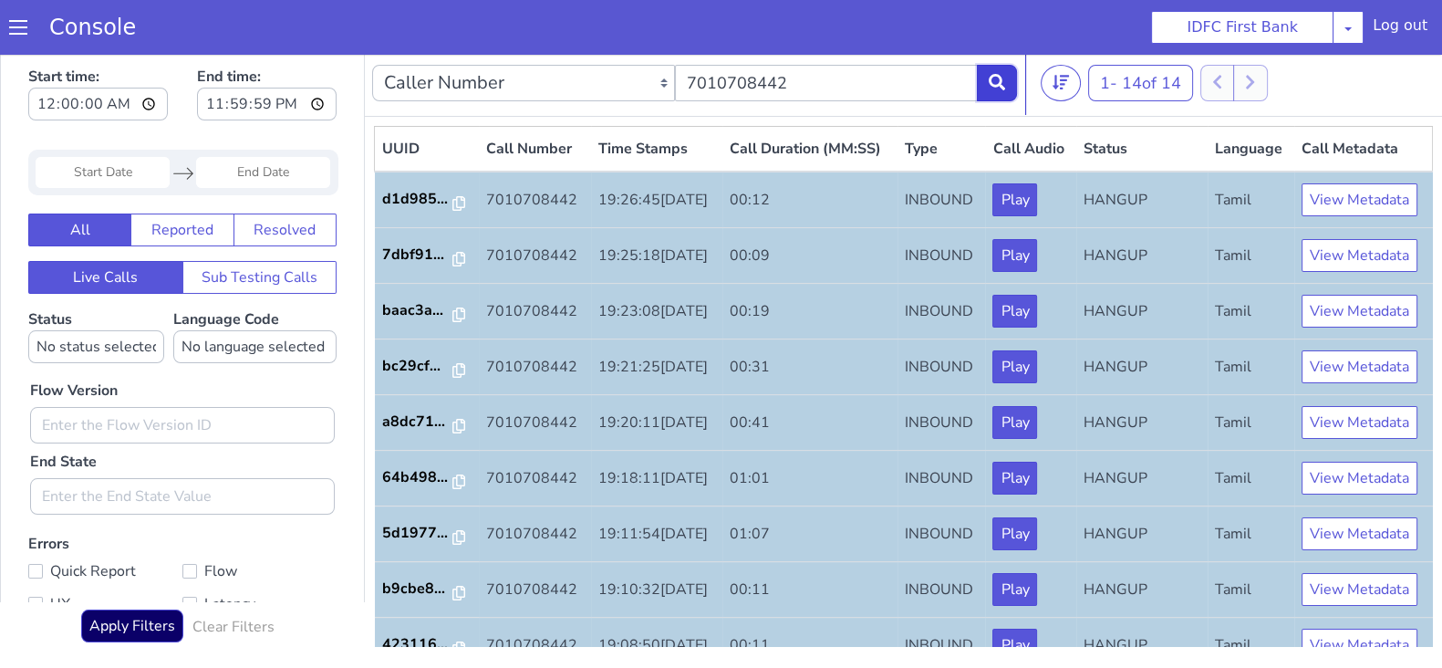
click at [1002, 84] on icon at bounding box center [997, 82] width 16 height 16
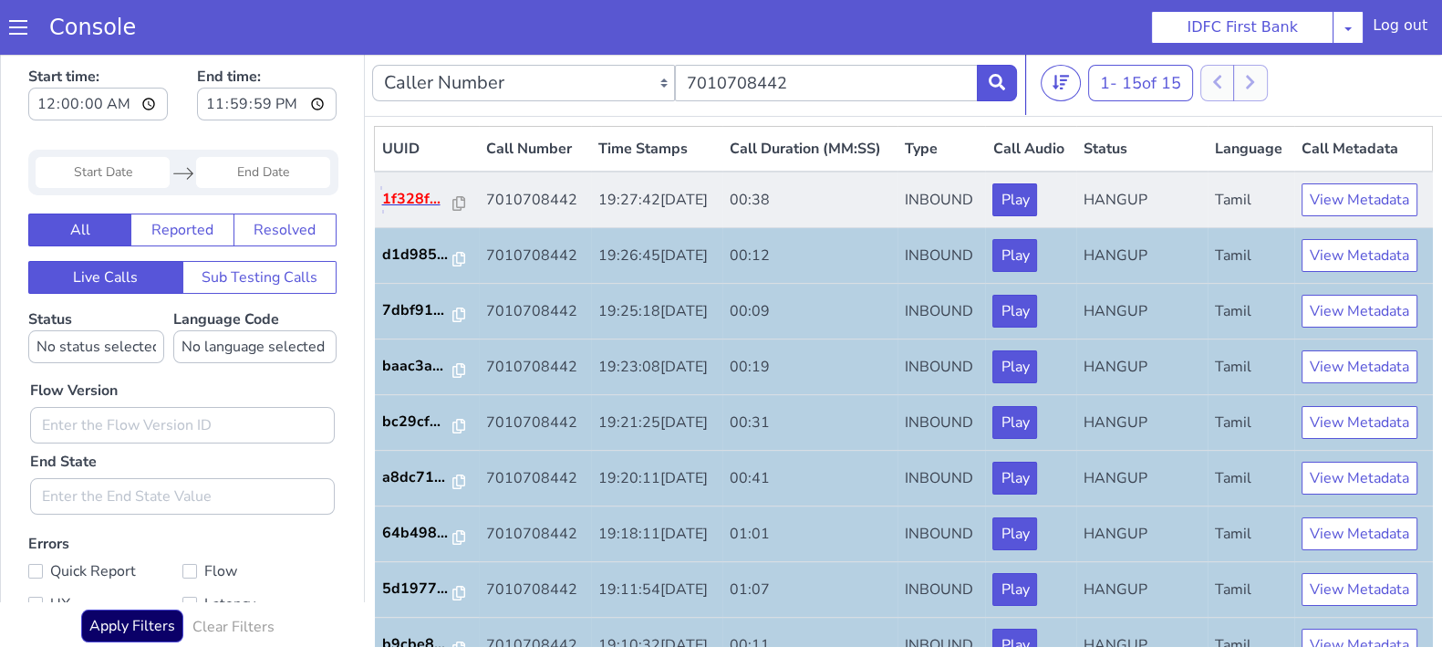
click at [396, 210] on p "1f328f..." at bounding box center [417, 199] width 71 height 22
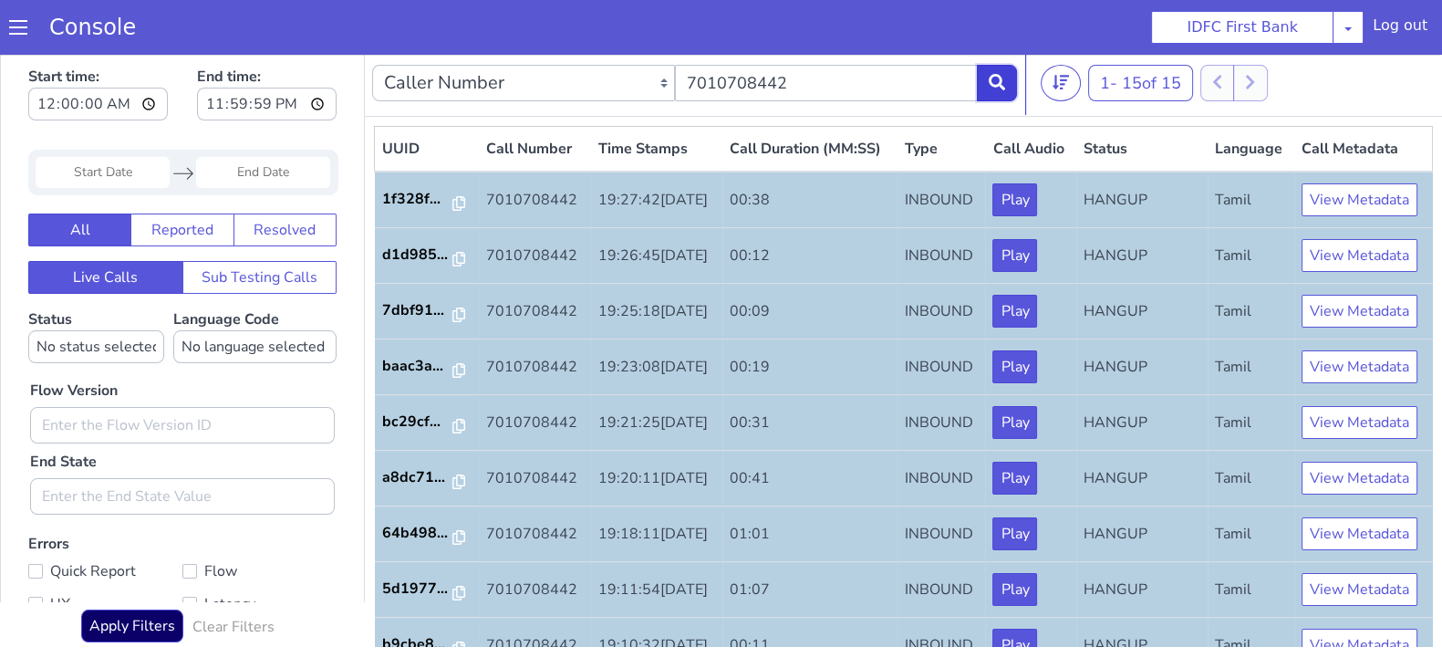
click at [1000, 83] on icon at bounding box center [997, 82] width 16 height 16
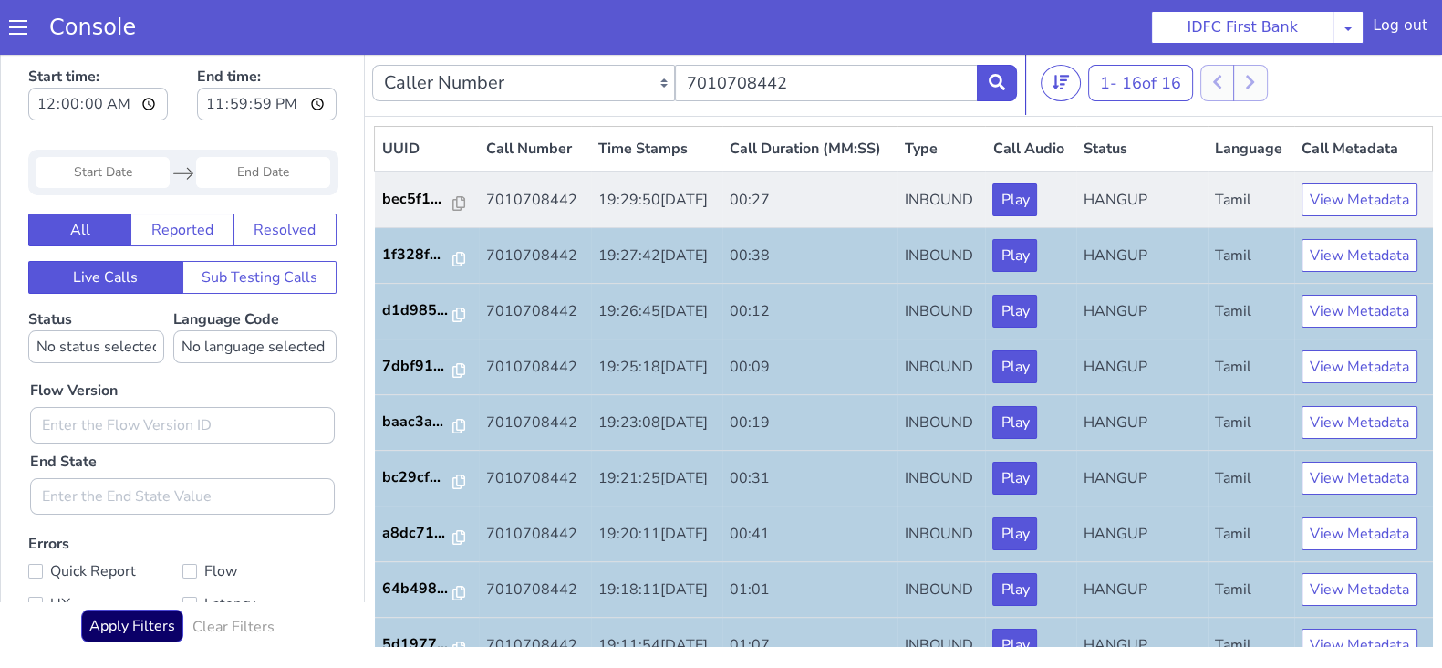
click at [379, 223] on td "bec5f1..." at bounding box center [427, 199] width 104 height 57
click at [395, 210] on p "bec5f1..." at bounding box center [417, 199] width 71 height 22
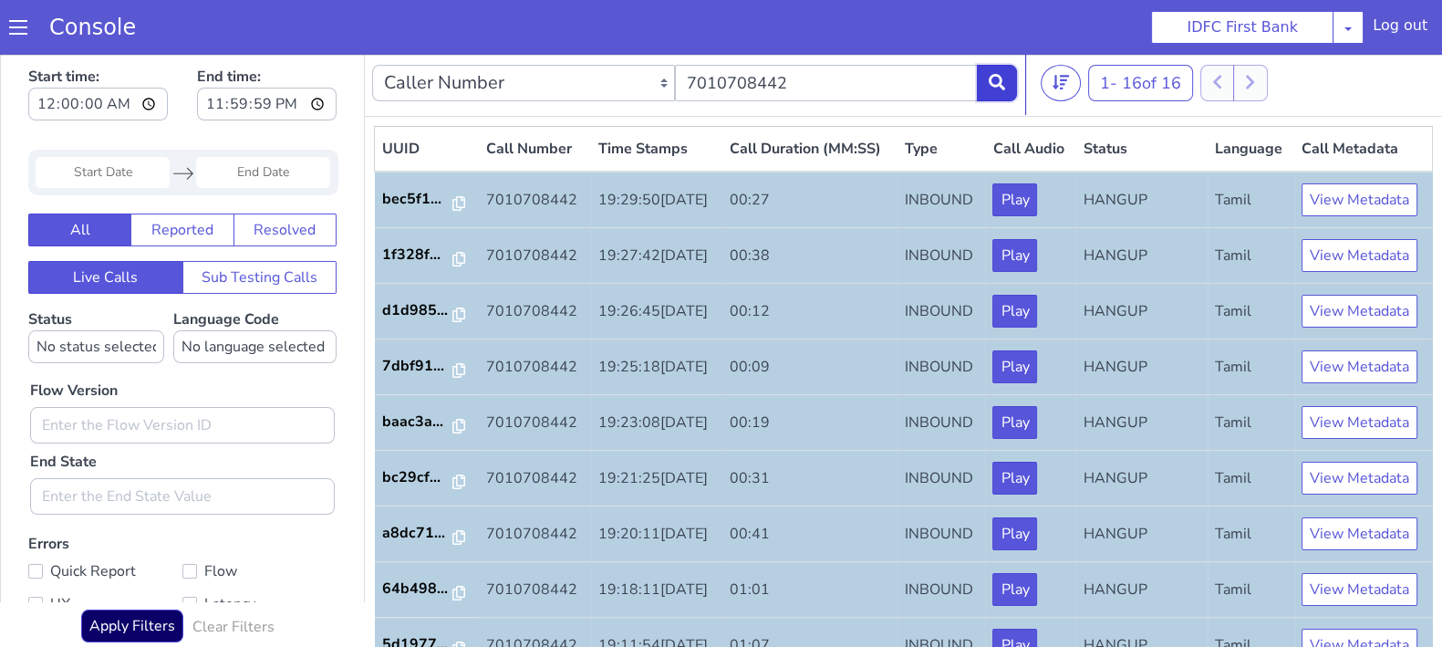
click at [994, 84] on icon at bounding box center [997, 82] width 16 height 16
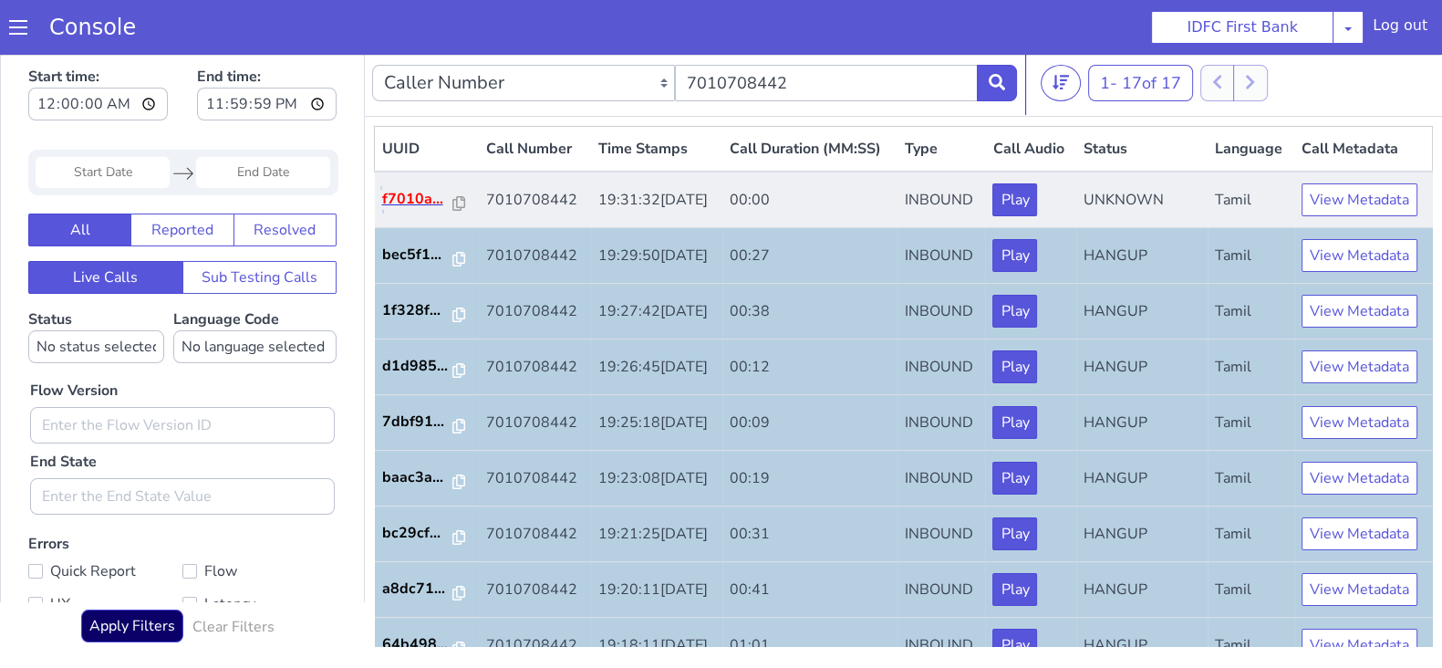
click at [383, 210] on p "f7010a..." at bounding box center [417, 199] width 71 height 22
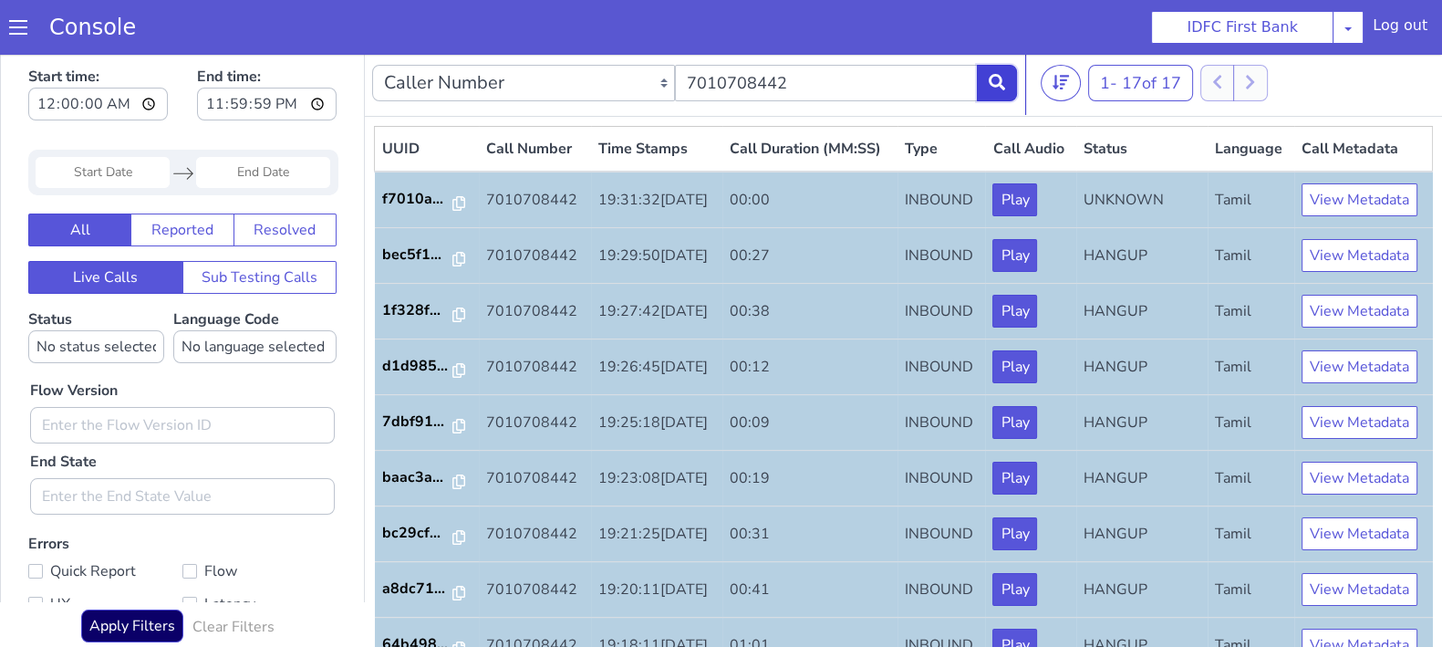
click at [993, 93] on button at bounding box center [997, 83] width 40 height 36
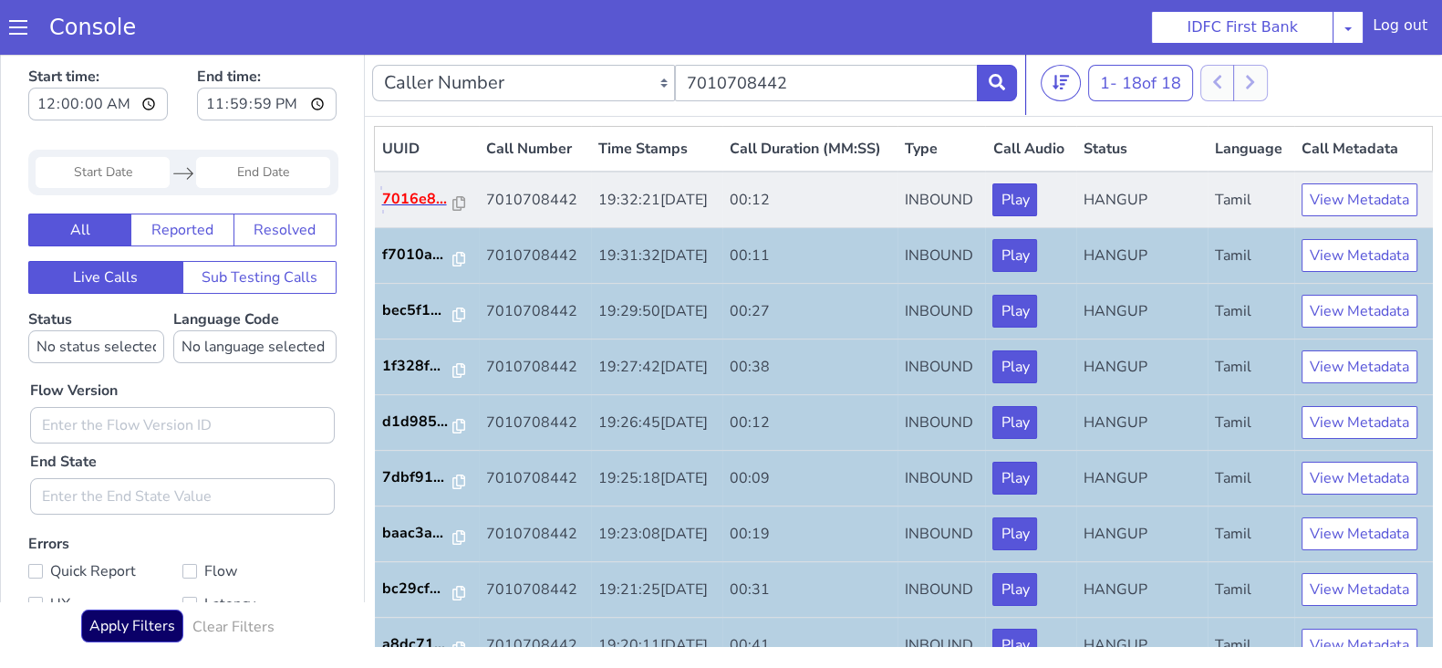
click at [410, 210] on p "7016e8..." at bounding box center [417, 199] width 71 height 22
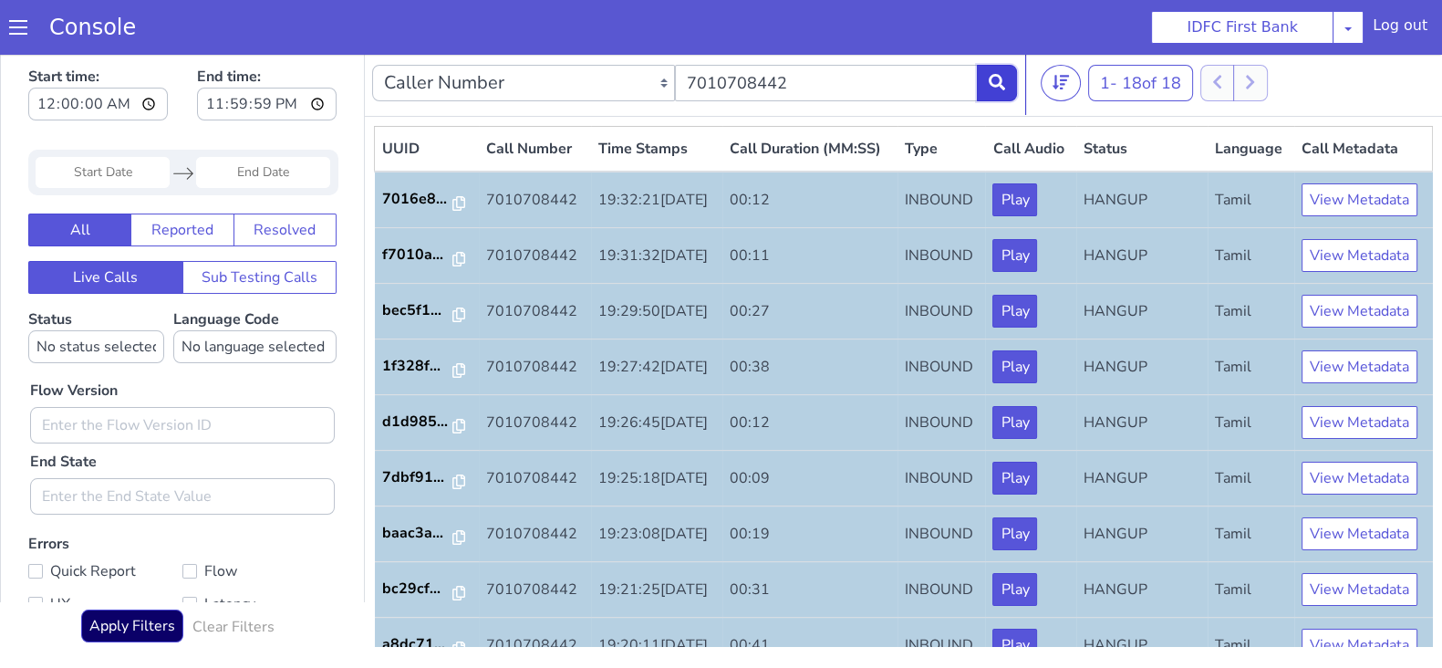
click at [1000, 93] on button at bounding box center [997, 83] width 40 height 36
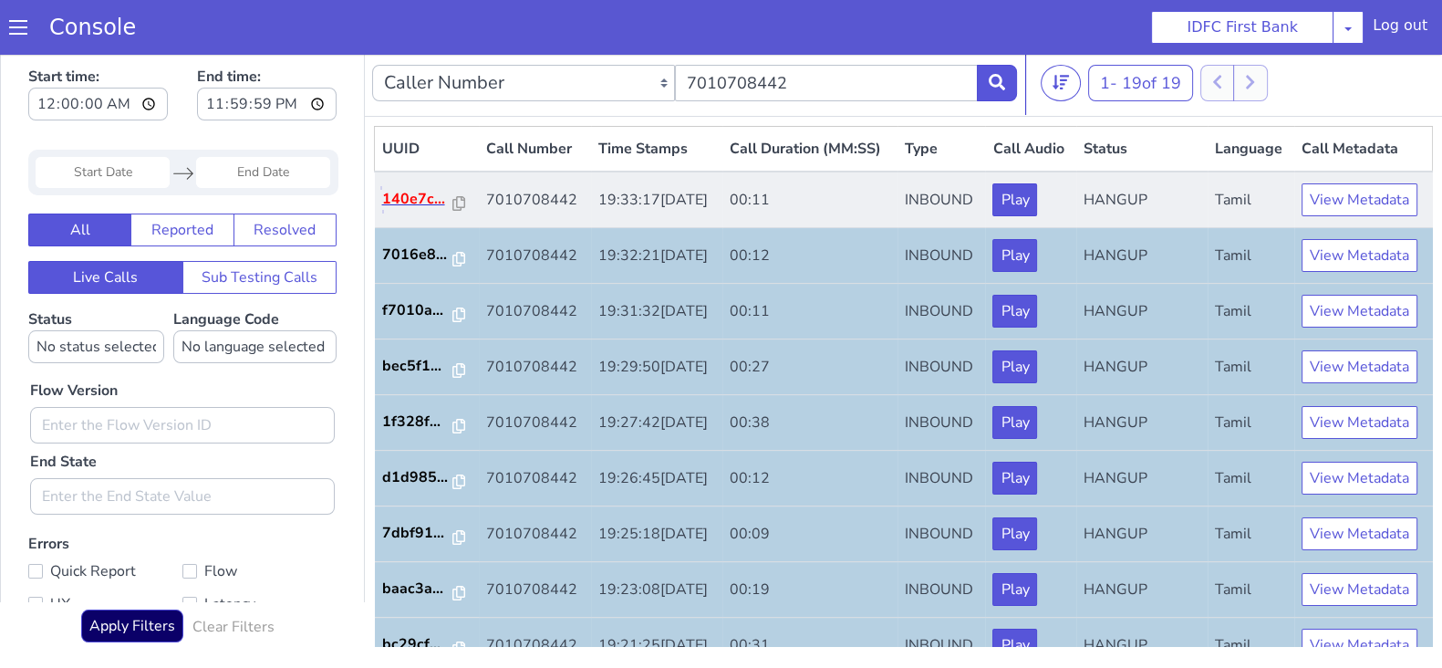
click at [396, 210] on p "140e7c..." at bounding box center [417, 199] width 71 height 22
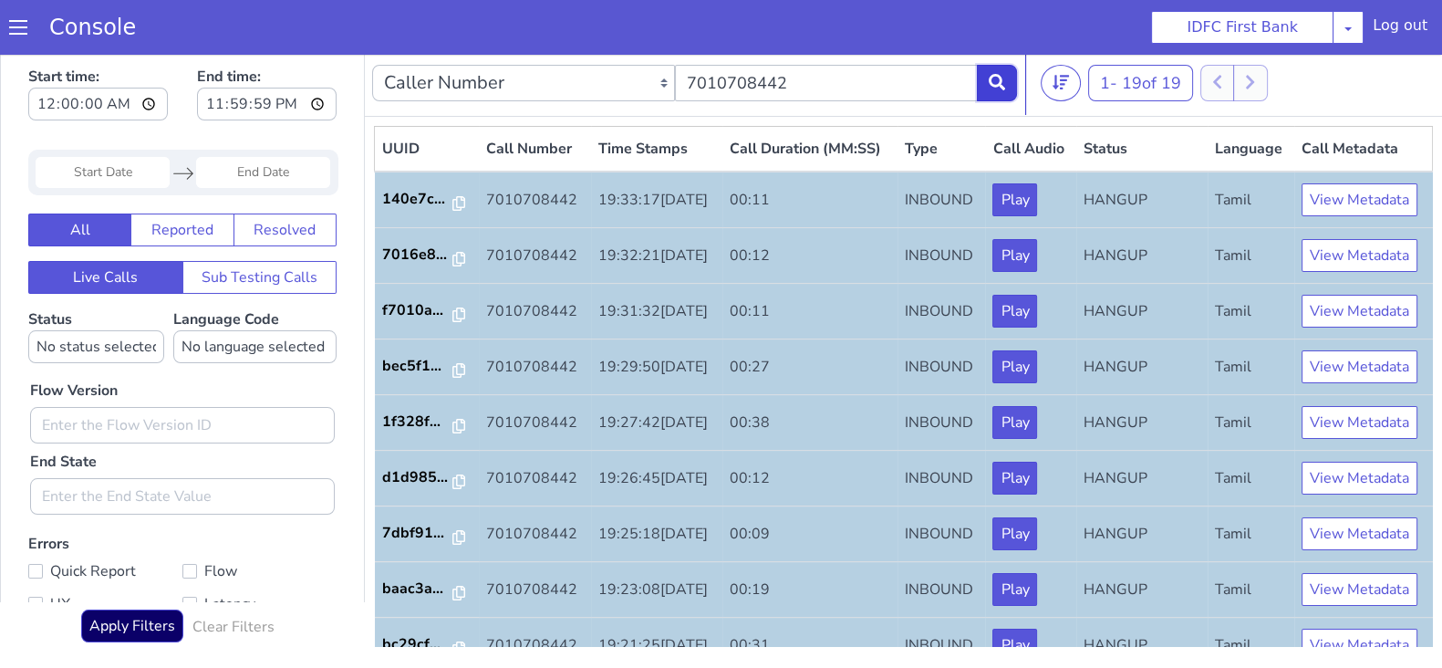
click at [1006, 85] on button at bounding box center [997, 83] width 40 height 36
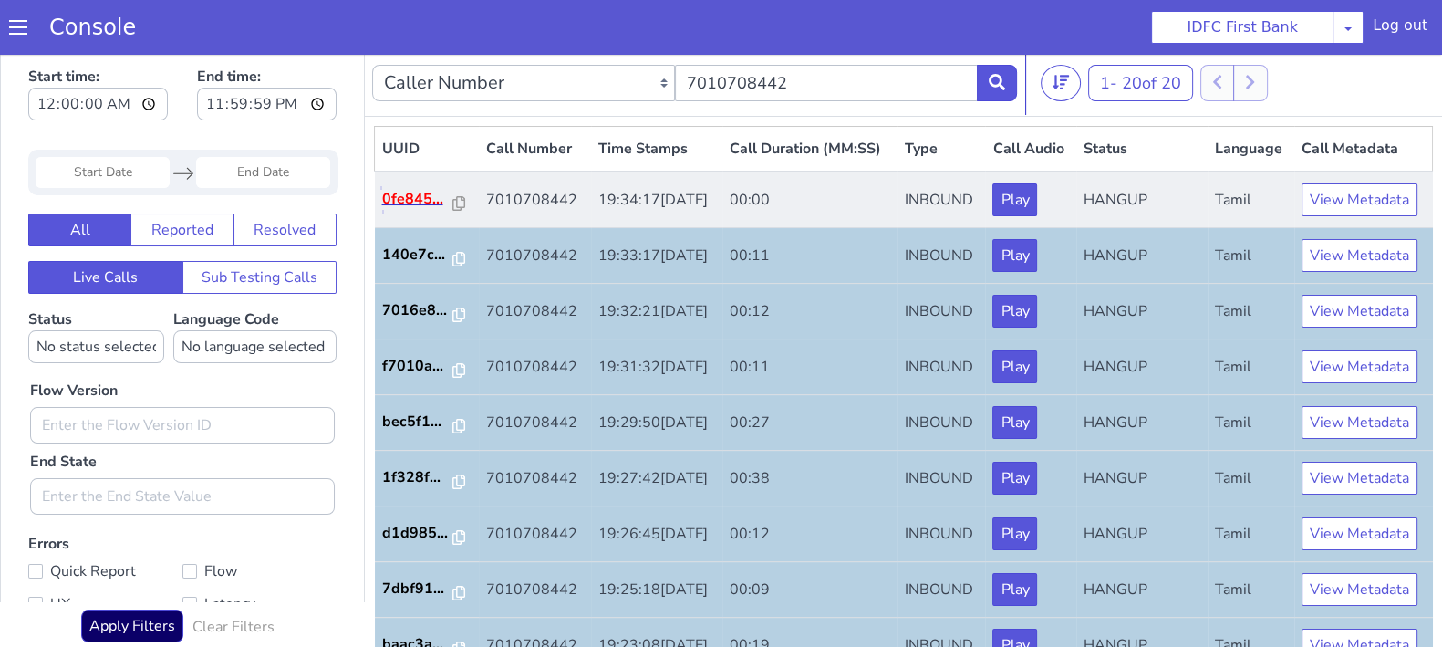
click at [435, 210] on p "0fe845..." at bounding box center [417, 199] width 71 height 22
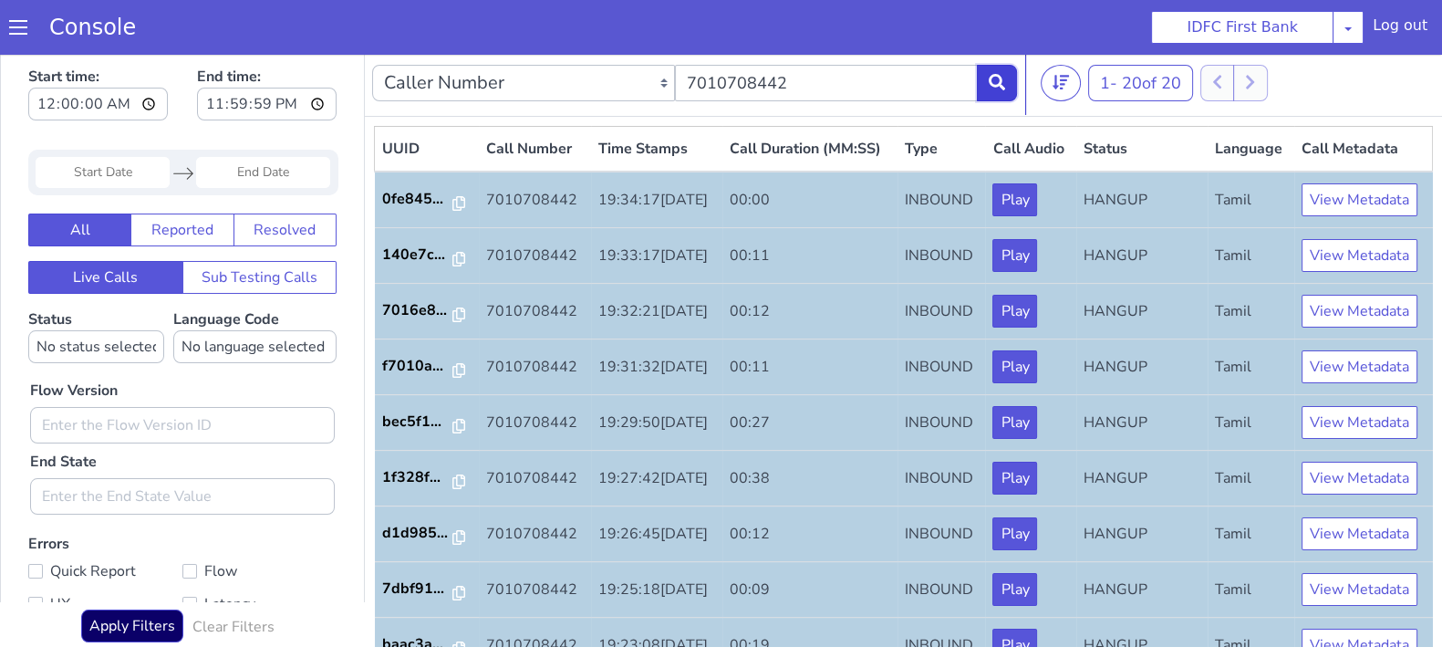
click at [991, 88] on icon at bounding box center [997, 82] width 16 height 16
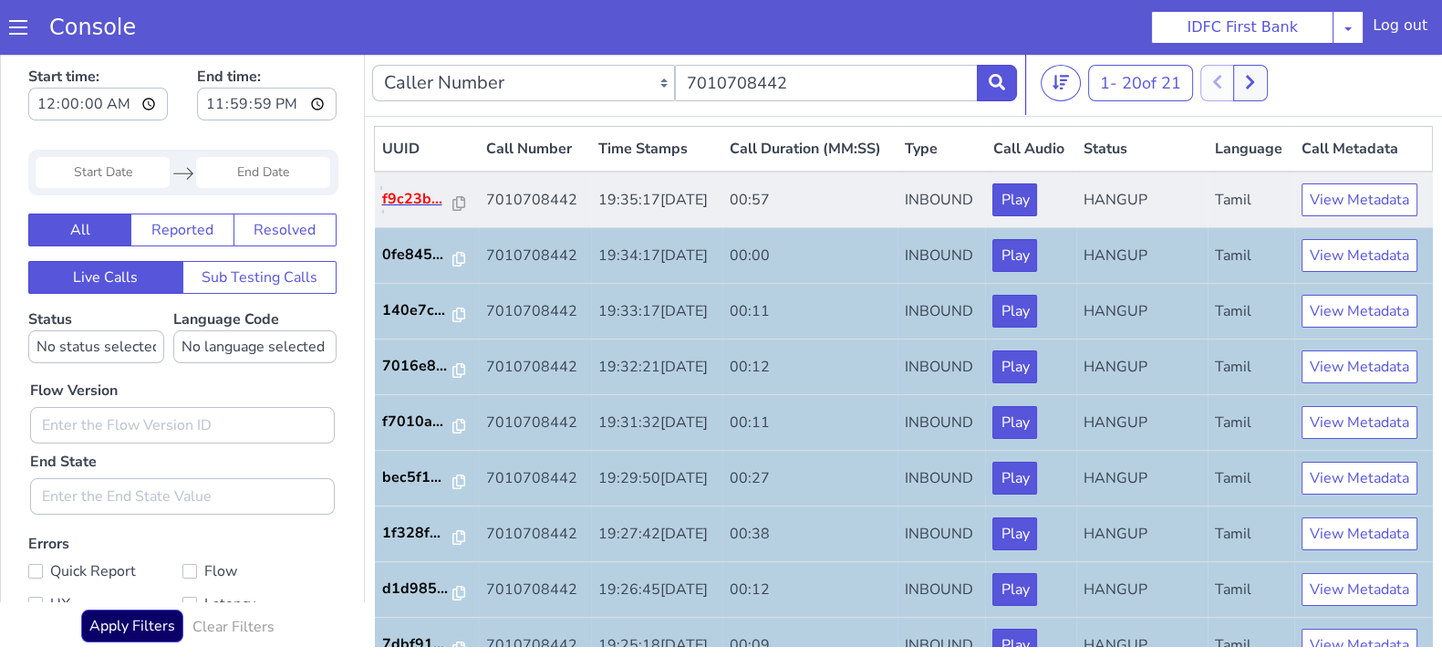
click at [405, 210] on p "f9c23b..." at bounding box center [417, 199] width 71 height 22
